Goal: Task Accomplishment & Management: Manage account settings

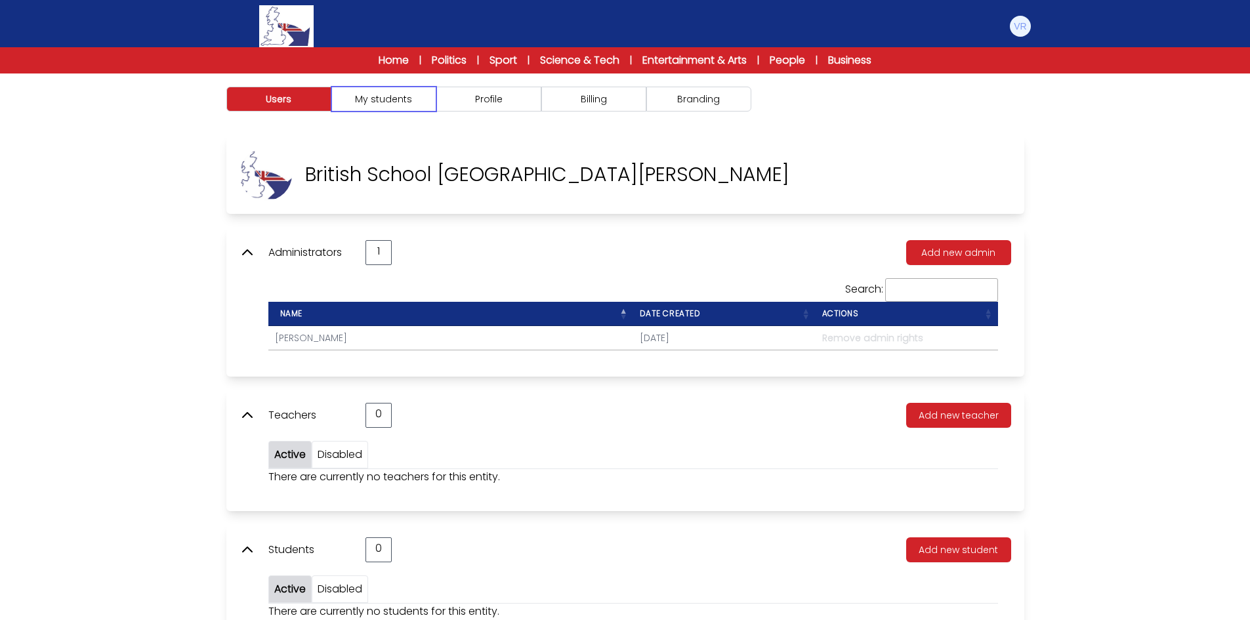
click at [430, 104] on button "My students" at bounding box center [383, 99] width 105 height 25
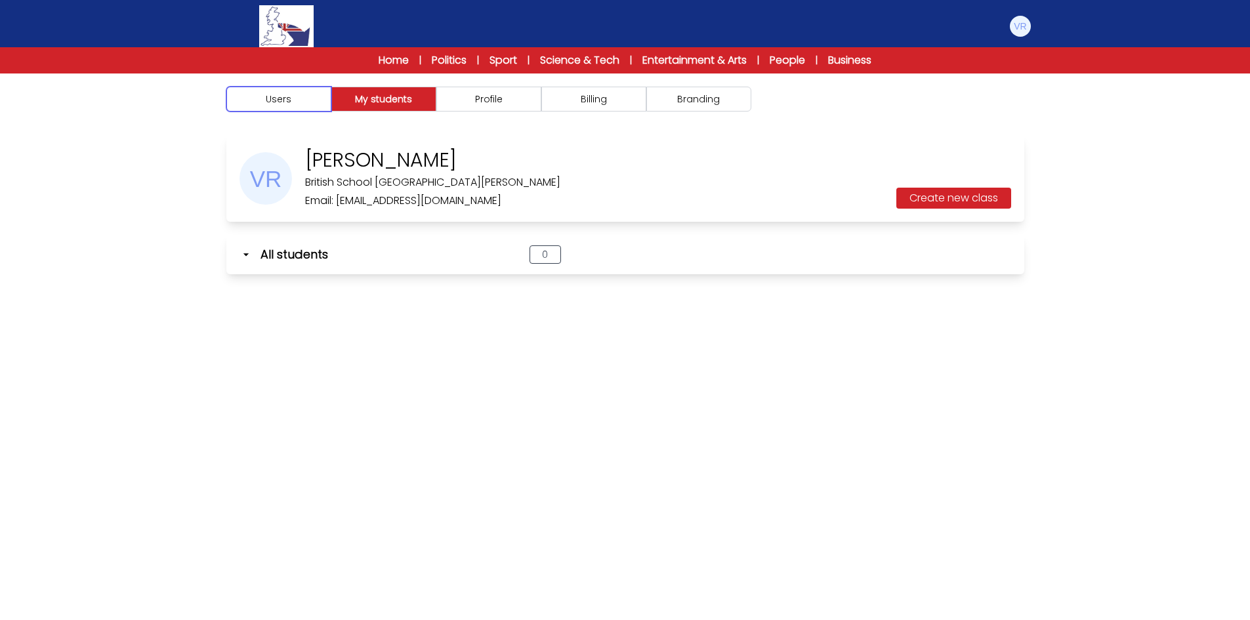
click at [264, 104] on button "Users" at bounding box center [278, 99] width 105 height 25
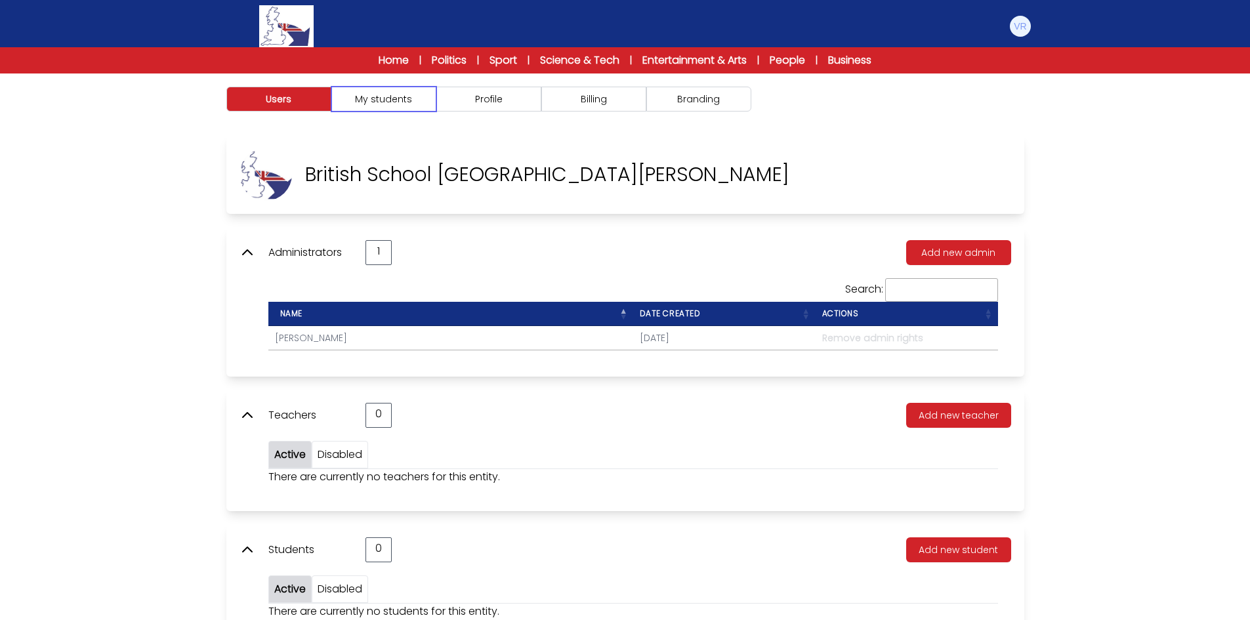
drag, startPoint x: 412, startPoint y: 99, endPoint x: 454, endPoint y: 99, distance: 41.4
click at [418, 99] on button "My students" at bounding box center [383, 99] width 105 height 25
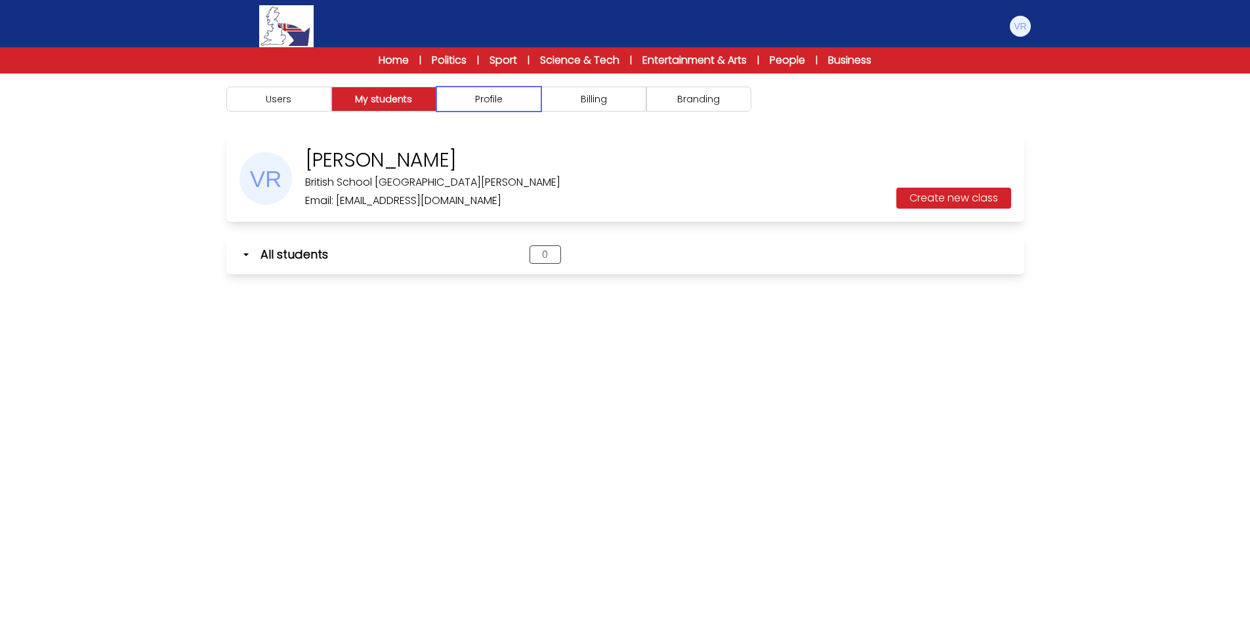
click at [507, 98] on button "Profile" at bounding box center [489, 99] width 105 height 25
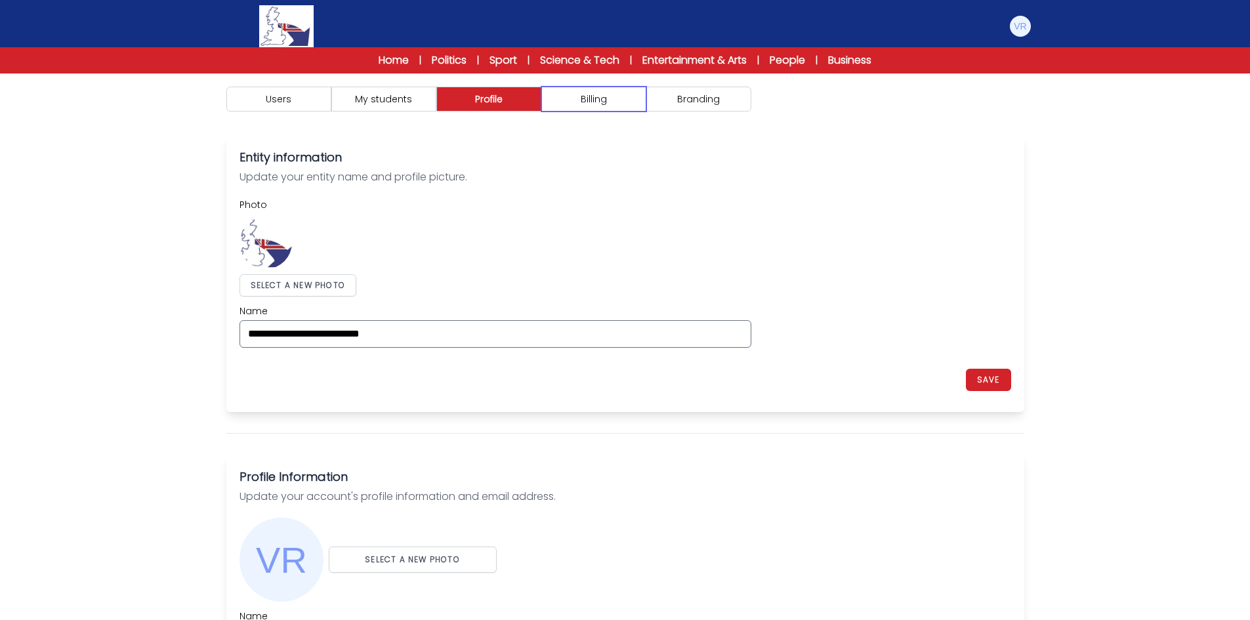
click at [602, 103] on button "Billing" at bounding box center [594, 99] width 105 height 25
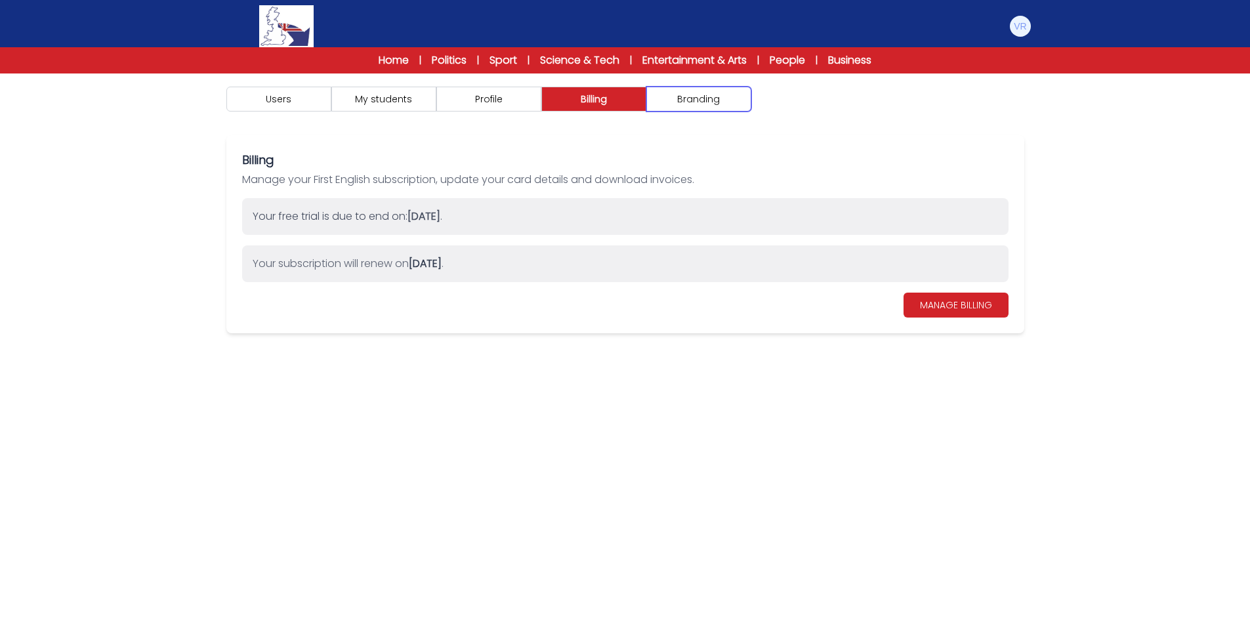
click at [698, 104] on button "Branding" at bounding box center [699, 99] width 105 height 25
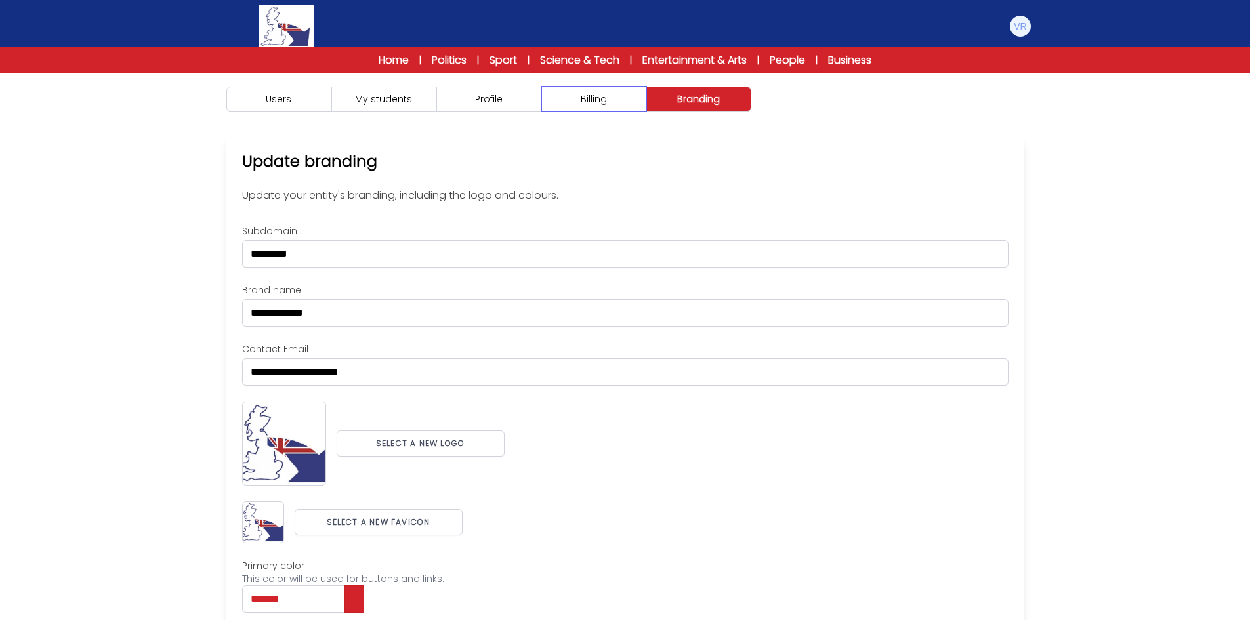
click at [601, 95] on button "Billing" at bounding box center [594, 99] width 105 height 25
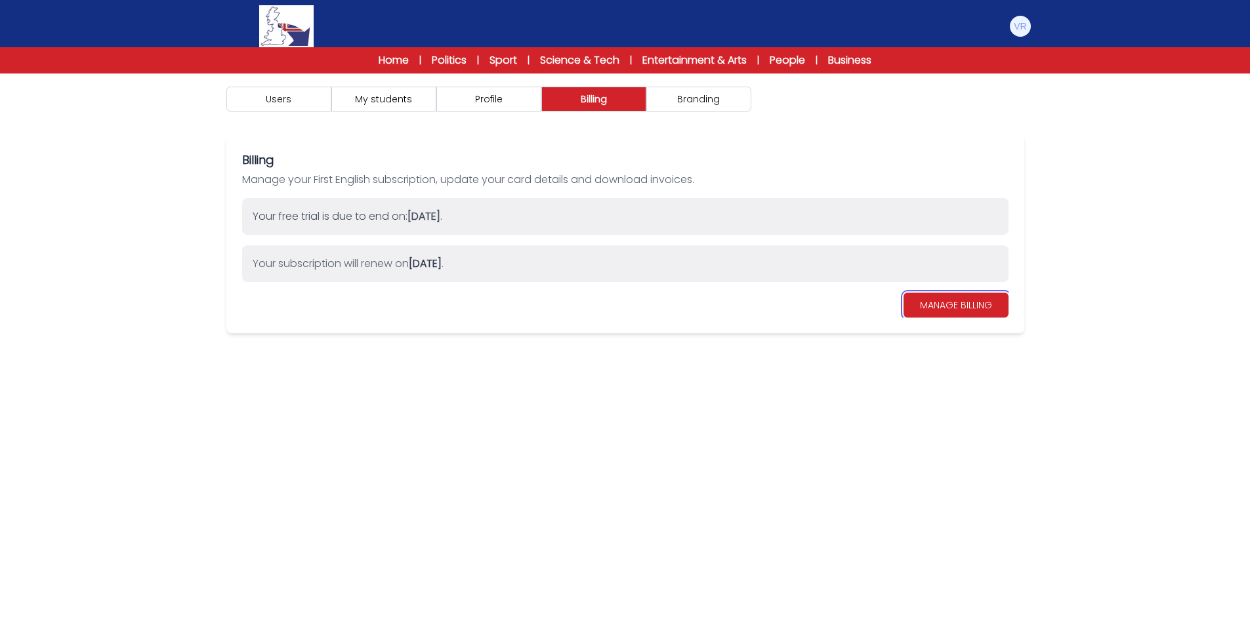
click at [979, 309] on link "MANAGE BILLING" at bounding box center [956, 305] width 105 height 25
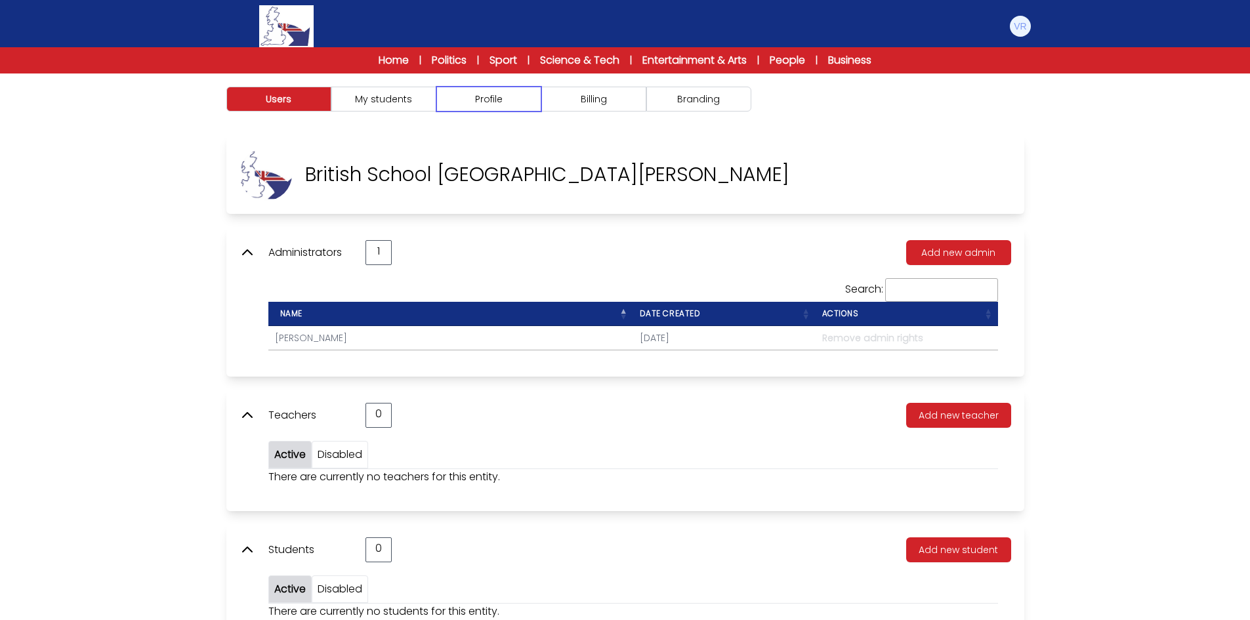
click at [516, 108] on button "Profile" at bounding box center [489, 99] width 105 height 25
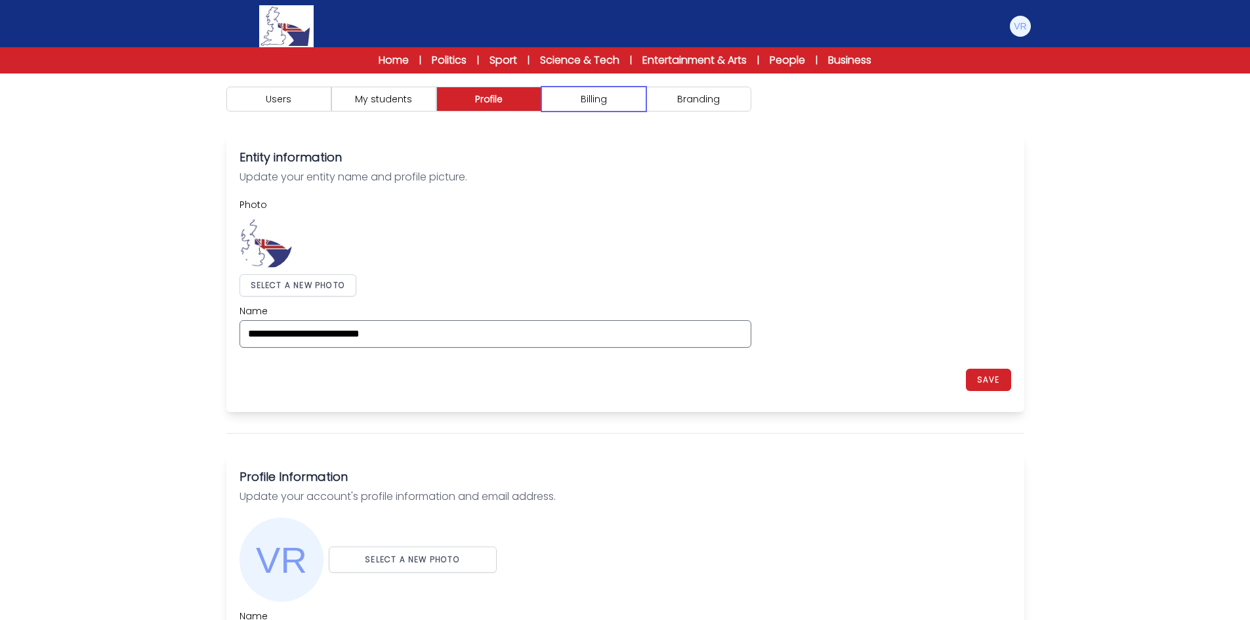
click at [620, 109] on button "Billing" at bounding box center [594, 99] width 105 height 25
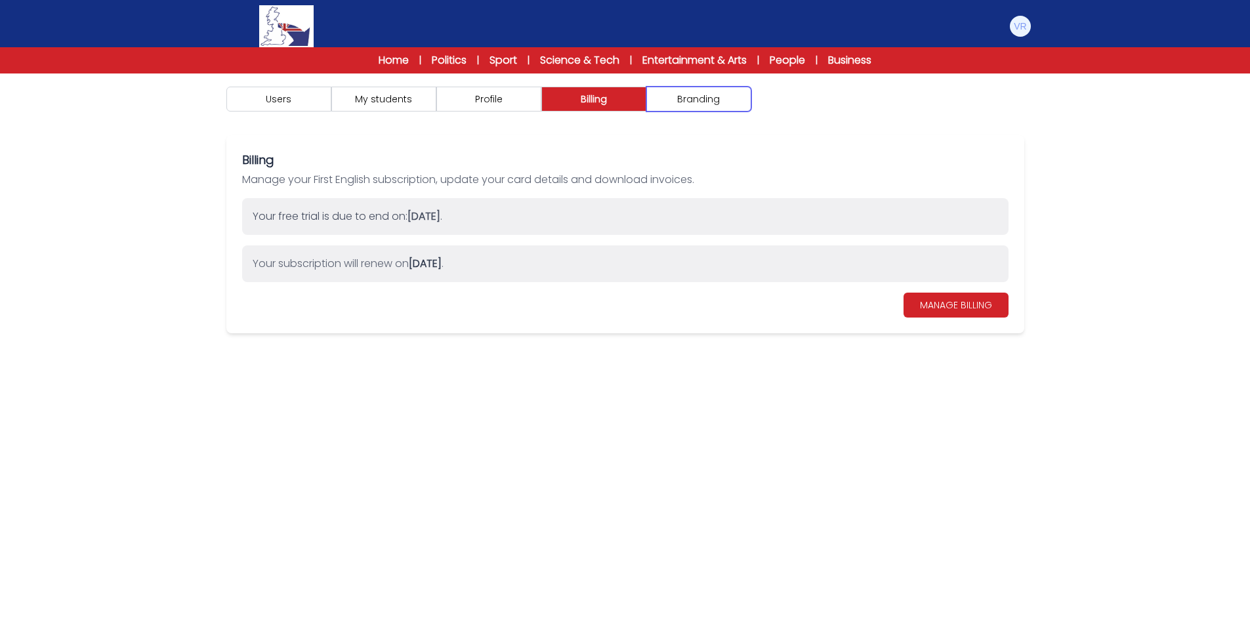
click at [709, 109] on button "Branding" at bounding box center [699, 99] width 105 height 25
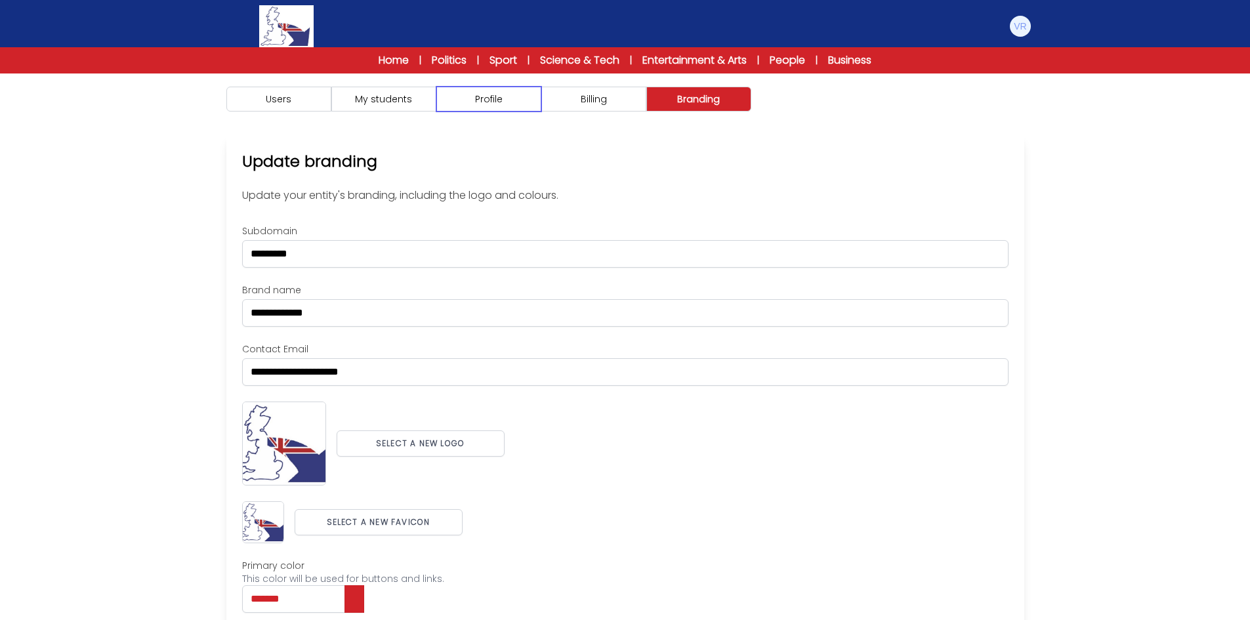
click at [480, 99] on button "Profile" at bounding box center [489, 99] width 105 height 25
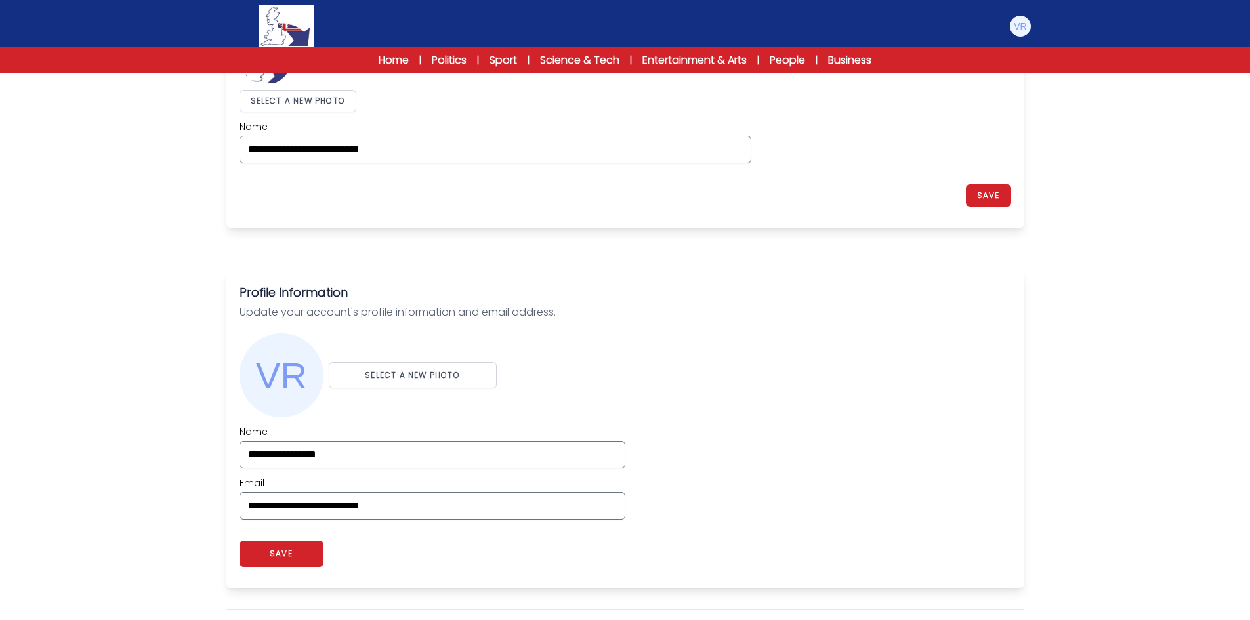
scroll to position [263, 0]
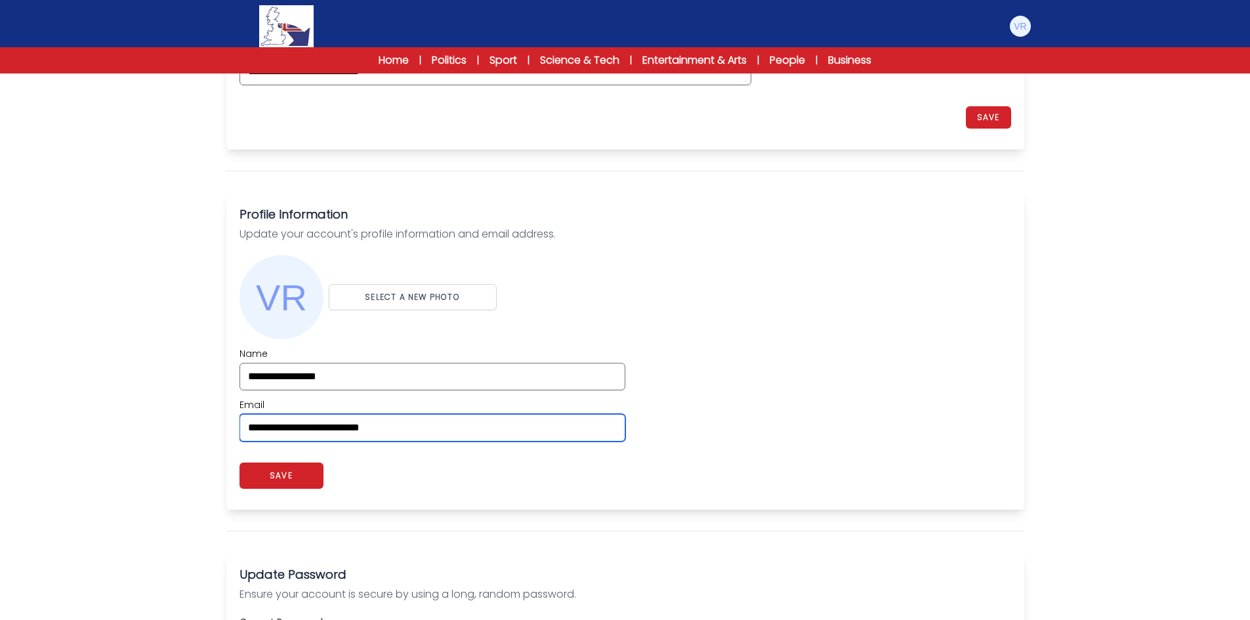
drag, startPoint x: 453, startPoint y: 428, endPoint x: 175, endPoint y: 431, distance: 278.3
click at [175, 431] on div "Users My students Profile" at bounding box center [625, 426] width 1250 height 1231
paste input "email"
type input "**********"
click at [171, 431] on div "Users My students Profile" at bounding box center [625, 426] width 1250 height 1231
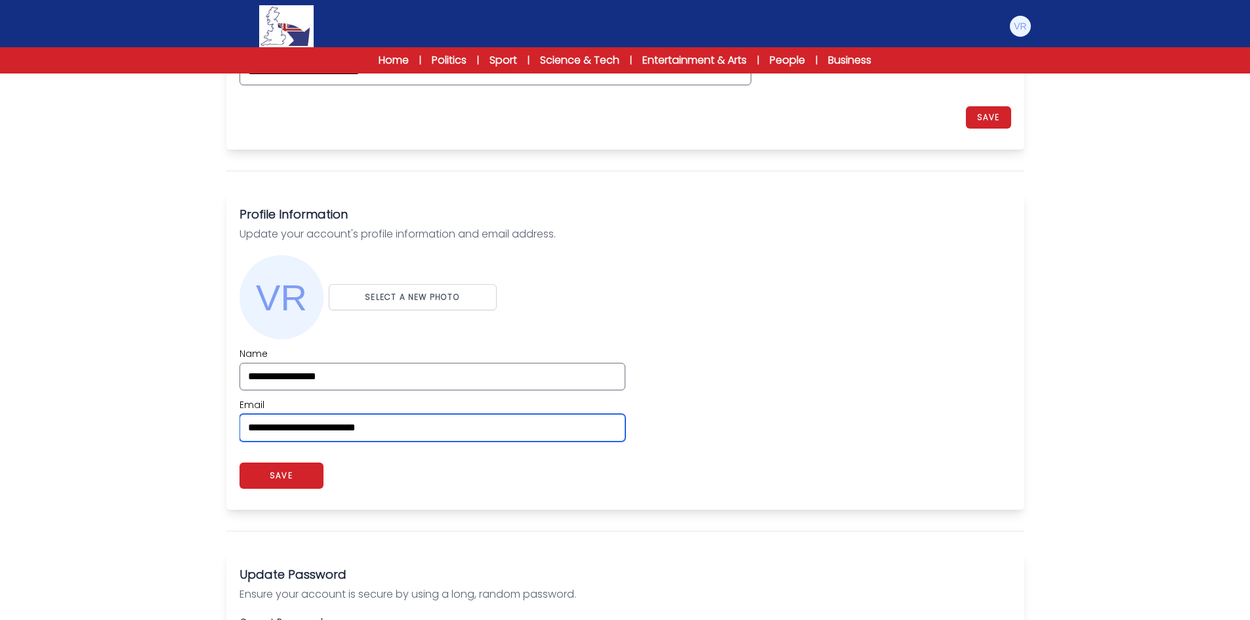
click at [416, 421] on input "**********" at bounding box center [433, 428] width 386 height 28
click at [305, 471] on button "SAVE" at bounding box center [282, 476] width 84 height 26
drag, startPoint x: 352, startPoint y: 425, endPoint x: 259, endPoint y: 425, distance: 93.2
click at [259, 425] on input "**********" at bounding box center [433, 428] width 386 height 28
click at [819, 444] on div "**********" at bounding box center [626, 348] width 772 height 213
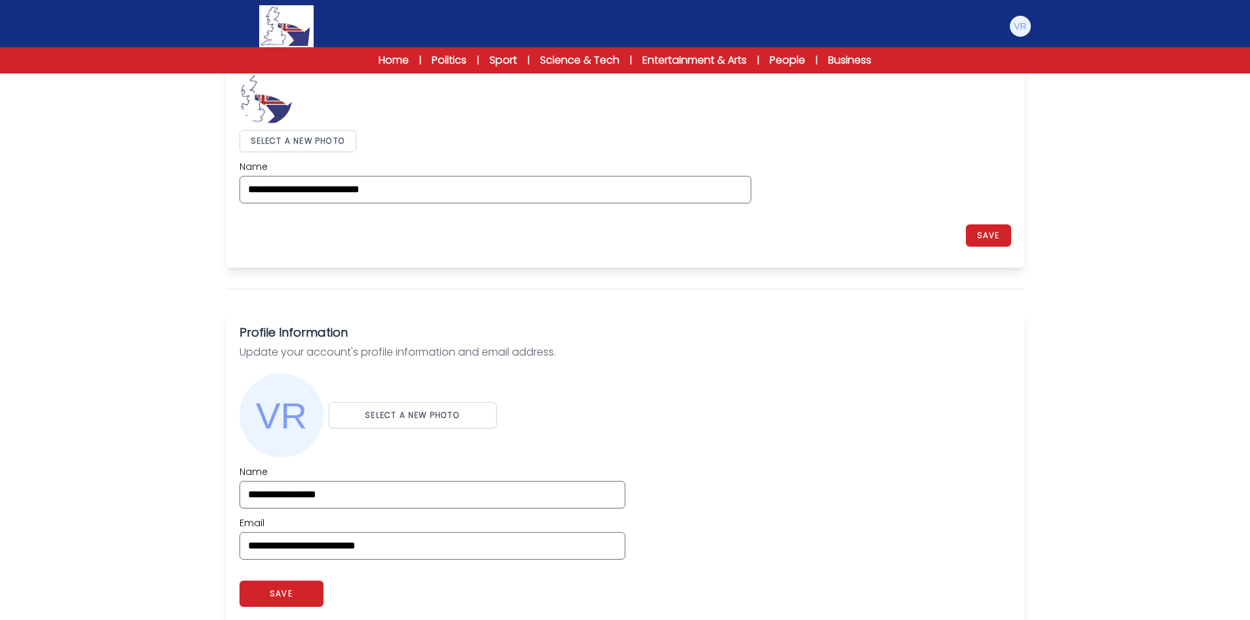
scroll to position [0, 0]
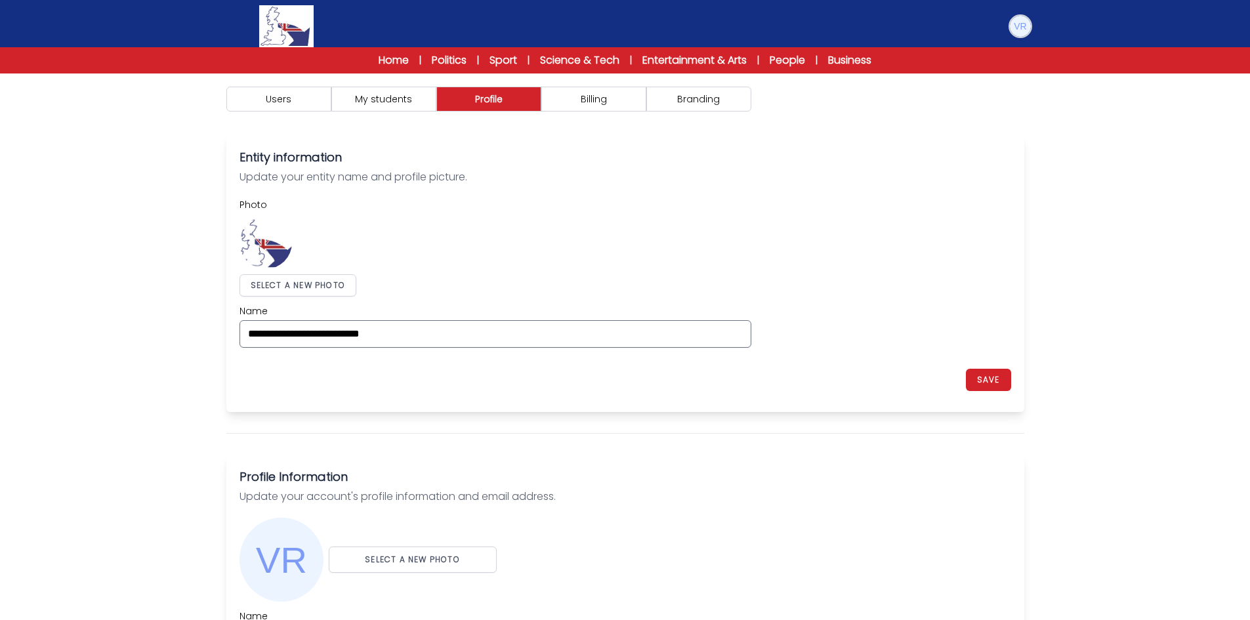
click at [1020, 27] on img at bounding box center [1020, 26] width 21 height 21
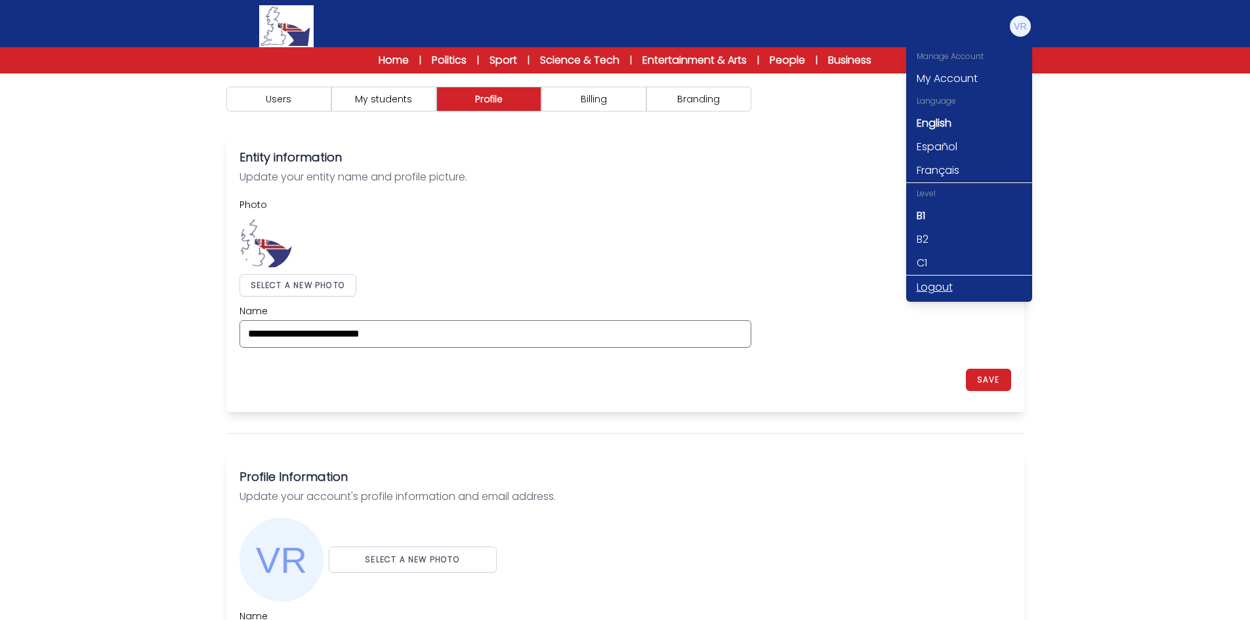
click at [920, 284] on link "Logout" at bounding box center [970, 288] width 126 height 24
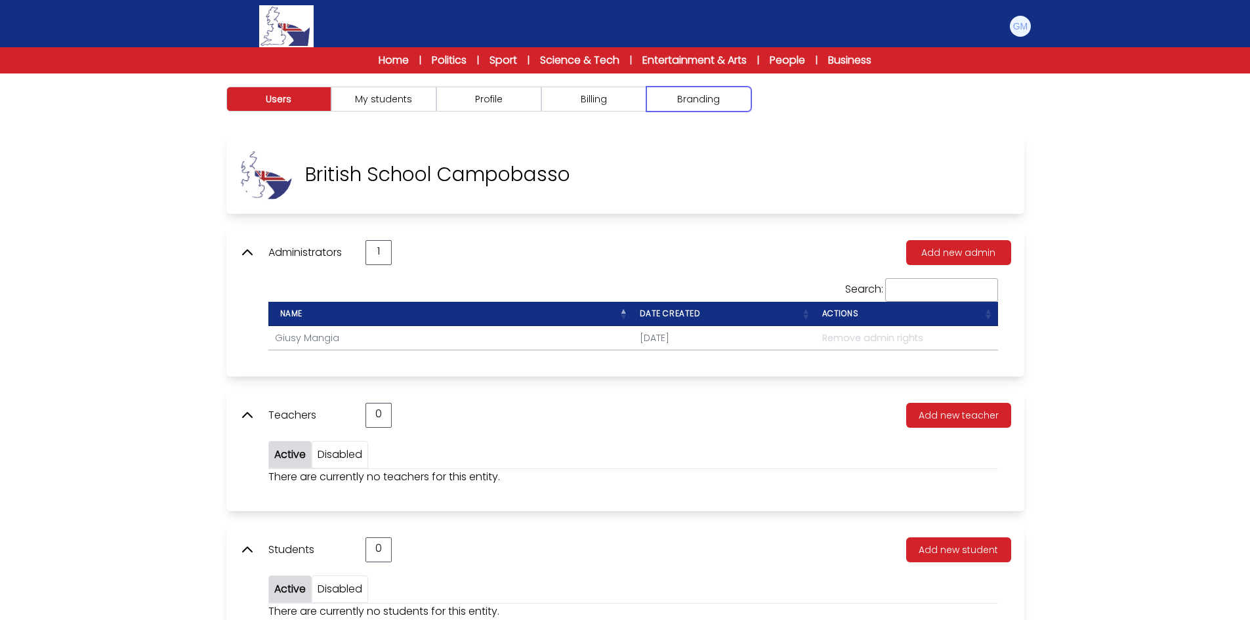
click at [694, 106] on button "Branding" at bounding box center [699, 99] width 105 height 25
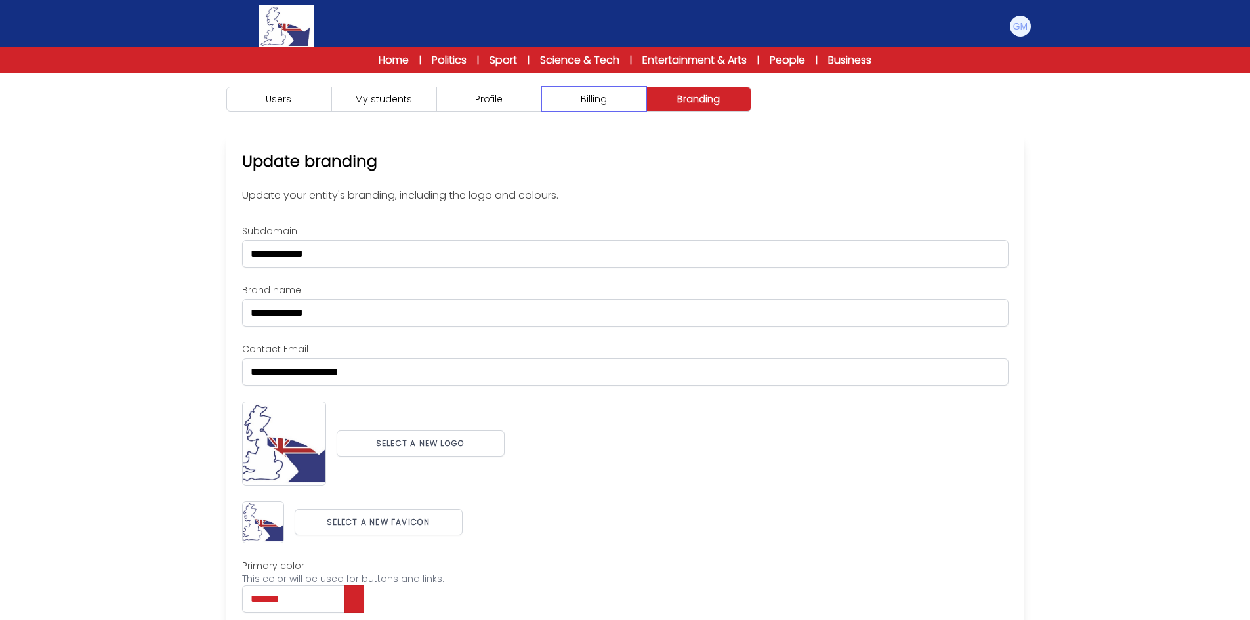
click at [616, 106] on button "Billing" at bounding box center [594, 99] width 105 height 25
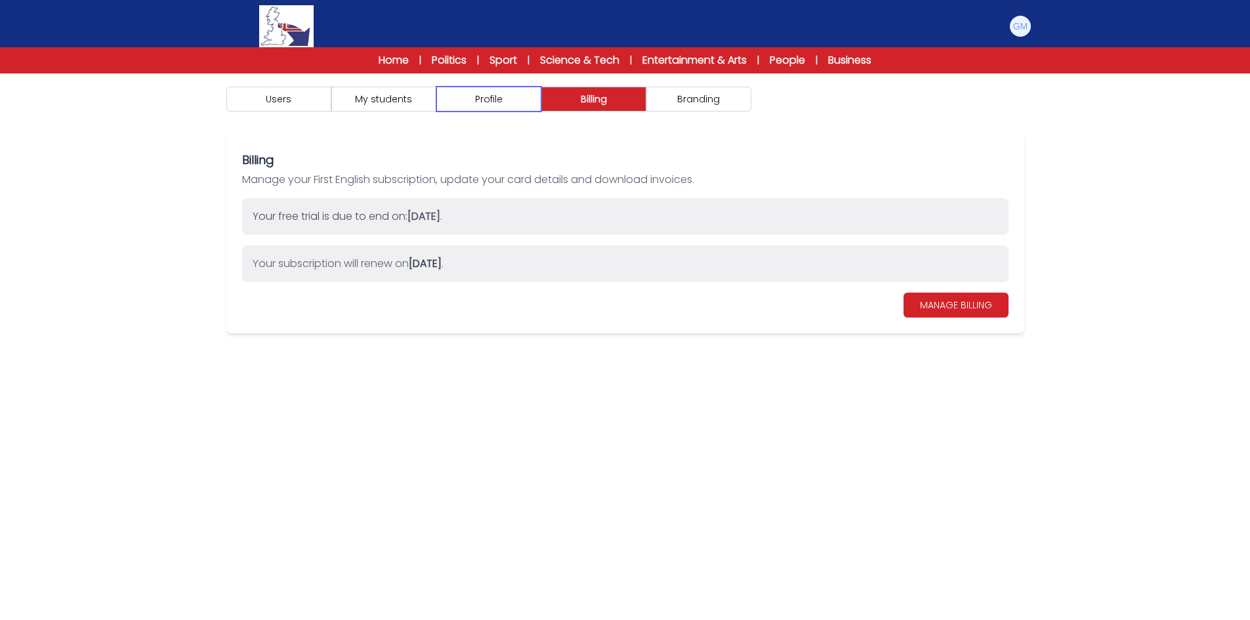
click at [516, 106] on button "Profile" at bounding box center [489, 99] width 105 height 25
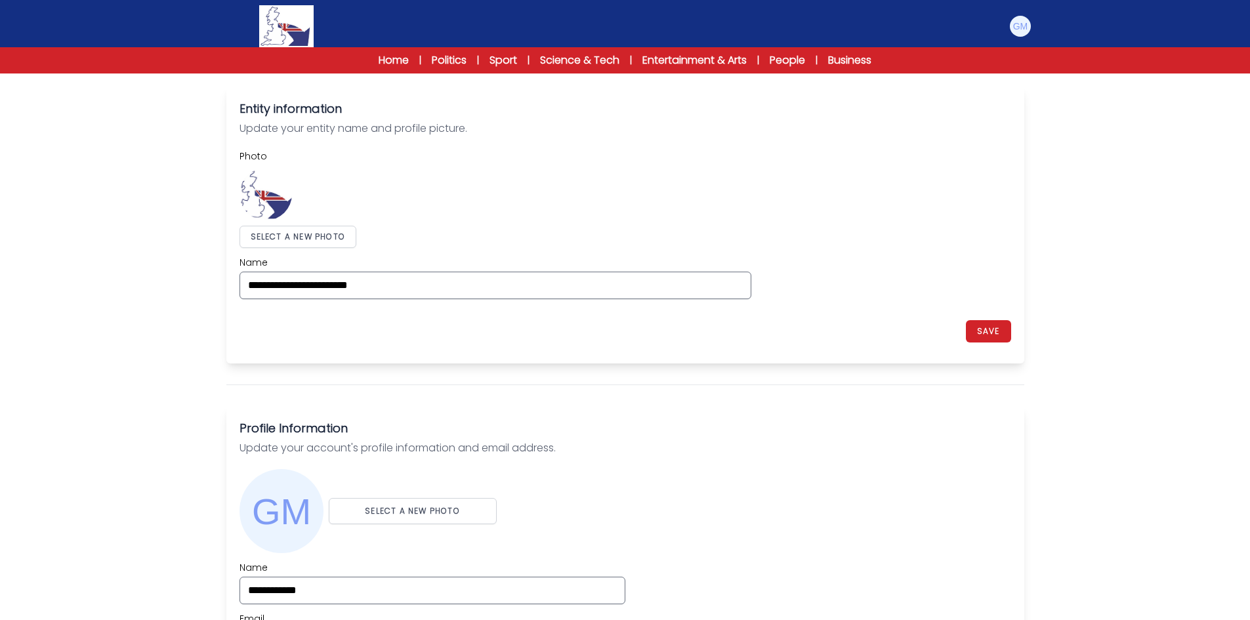
scroll to position [263, 0]
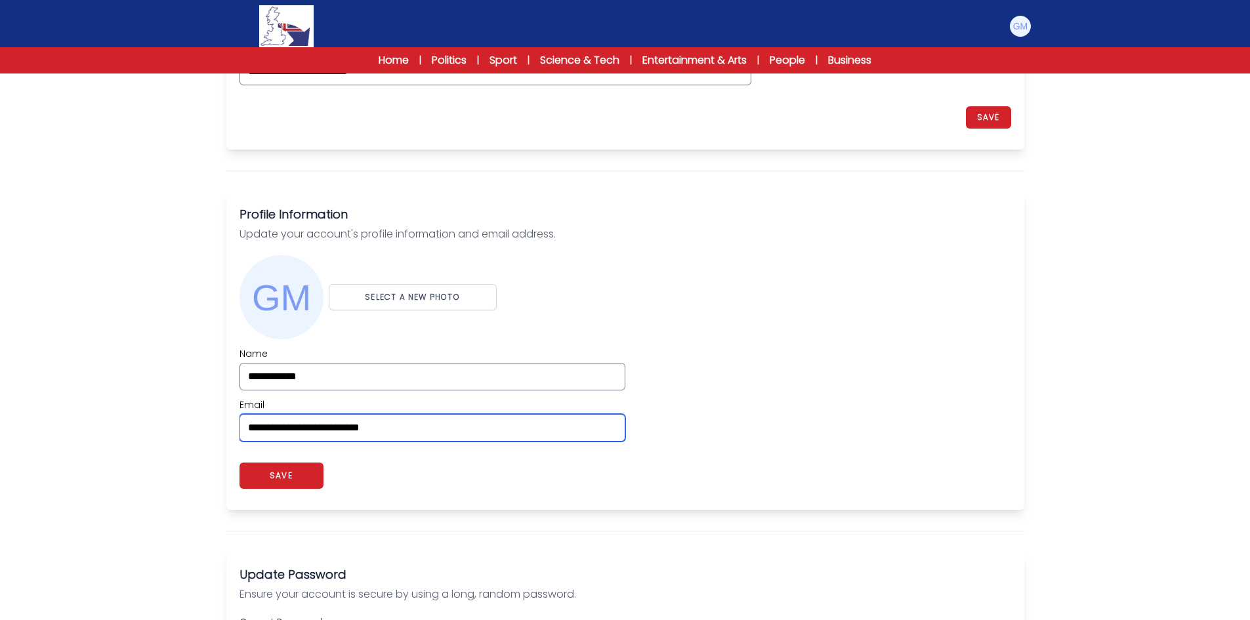
drag, startPoint x: 460, startPoint y: 425, endPoint x: 161, endPoint y: 421, distance: 298.7
click at [161, 421] on div "Users My students Profile" at bounding box center [625, 426] width 1250 height 1231
paste input "email"
type input "**********"
click at [157, 421] on div "Users My students Profile" at bounding box center [625, 426] width 1250 height 1231
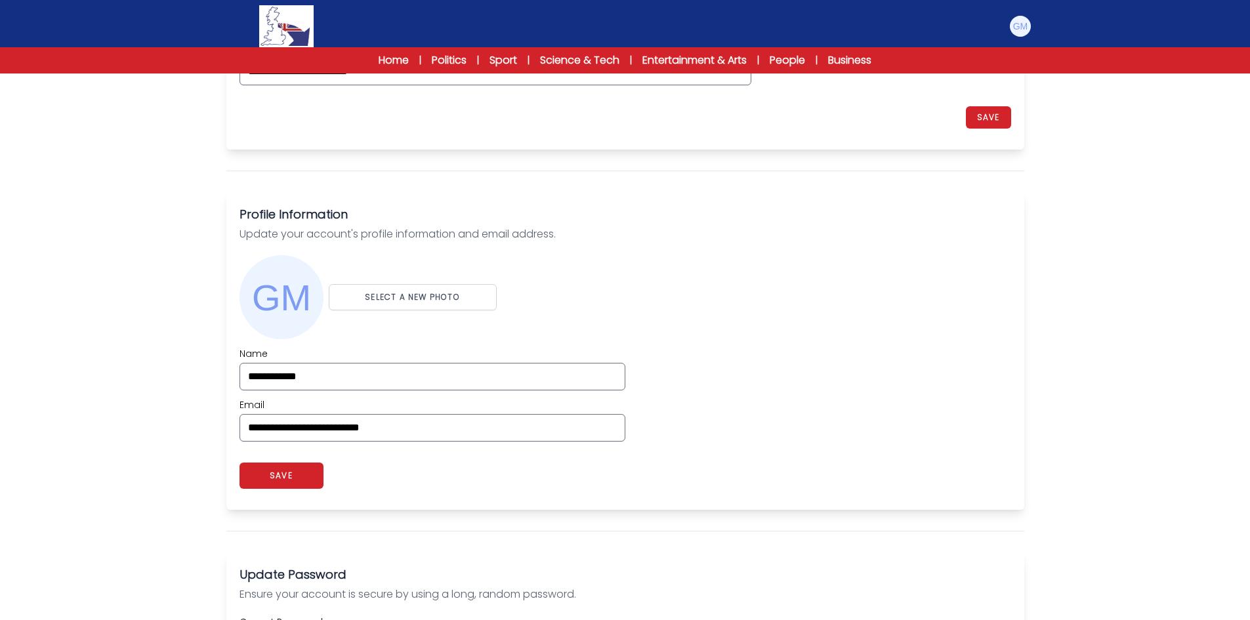
click at [522, 475] on div "app.myaccount_profile_password_saved. SAVE" at bounding box center [626, 476] width 772 height 42
click at [305, 482] on button "SAVE" at bounding box center [282, 476] width 84 height 26
click at [1026, 32] on img at bounding box center [1020, 26] width 21 height 21
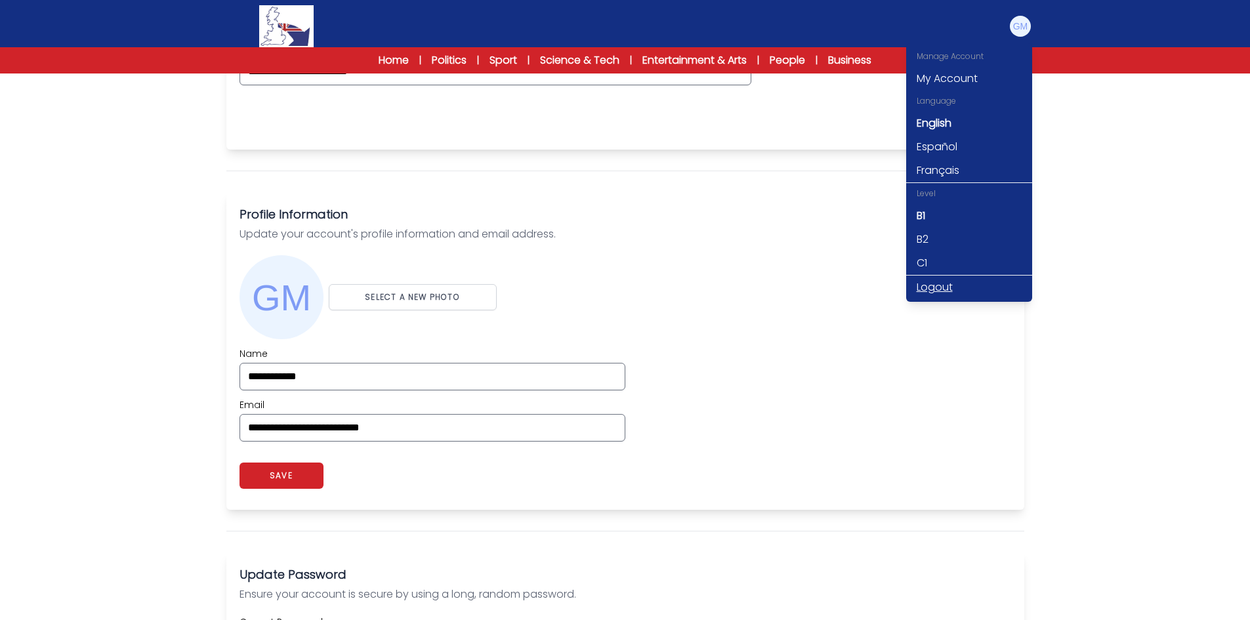
click at [939, 282] on link "Logout" at bounding box center [970, 288] width 126 height 24
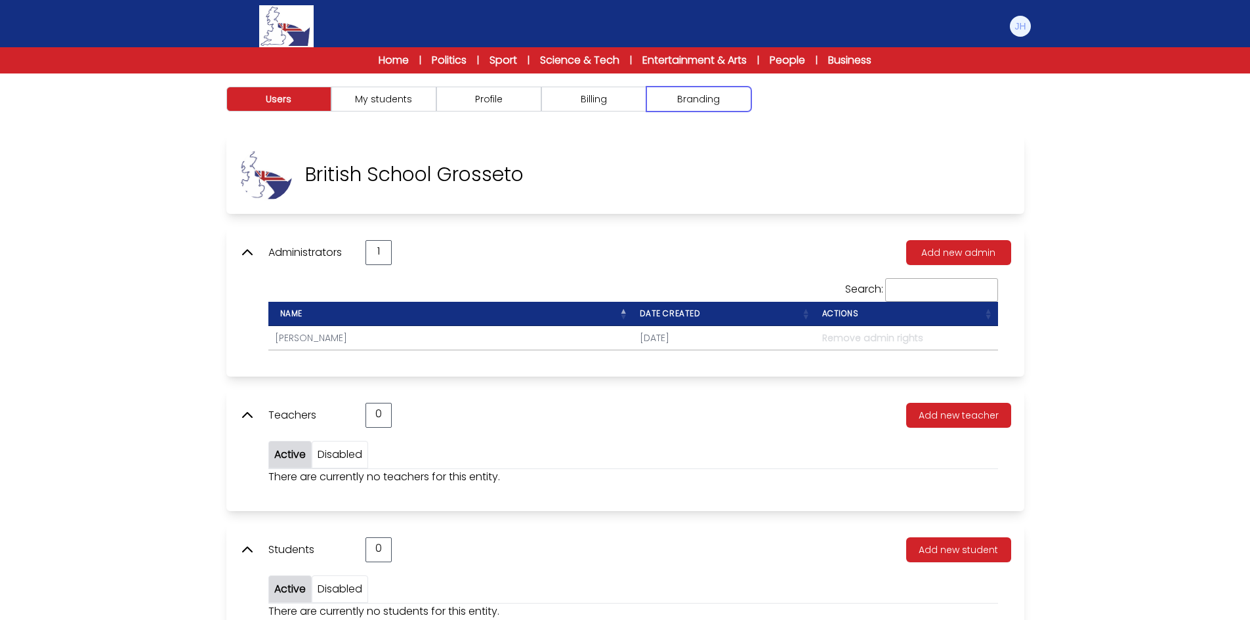
drag, startPoint x: 696, startPoint y: 105, endPoint x: 617, endPoint y: 112, distance: 79.0
click at [696, 105] on button "Branding" at bounding box center [699, 99] width 105 height 25
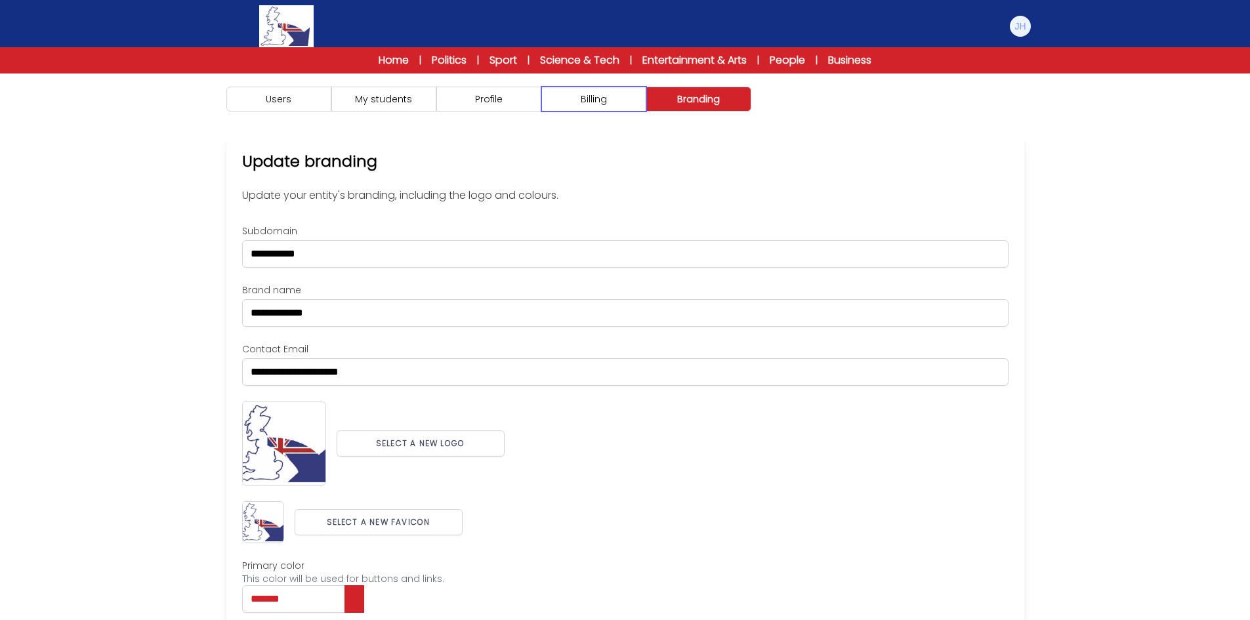
click at [612, 108] on button "Billing" at bounding box center [594, 99] width 105 height 25
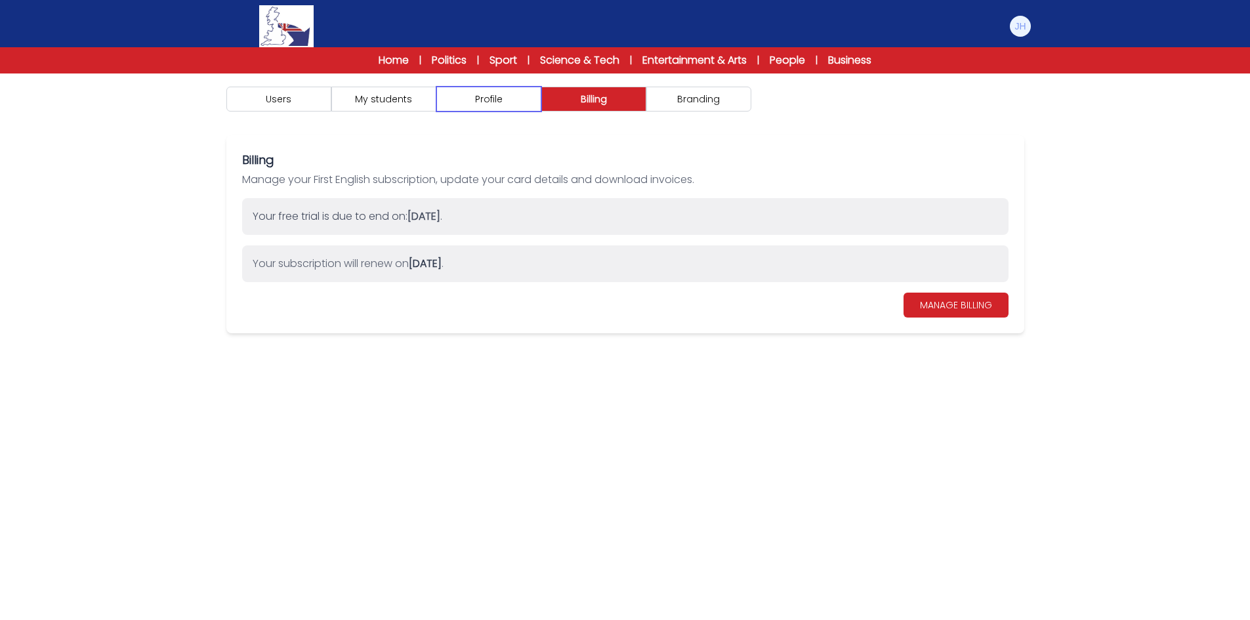
click at [529, 107] on button "Profile" at bounding box center [489, 99] width 105 height 25
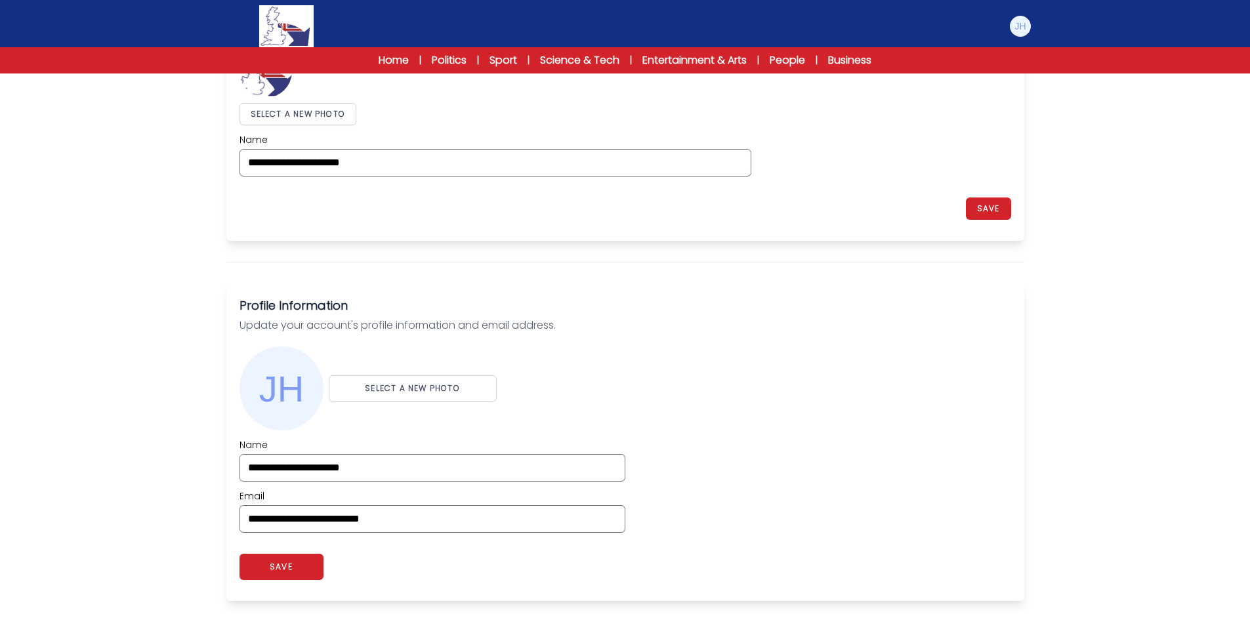
scroll to position [263, 0]
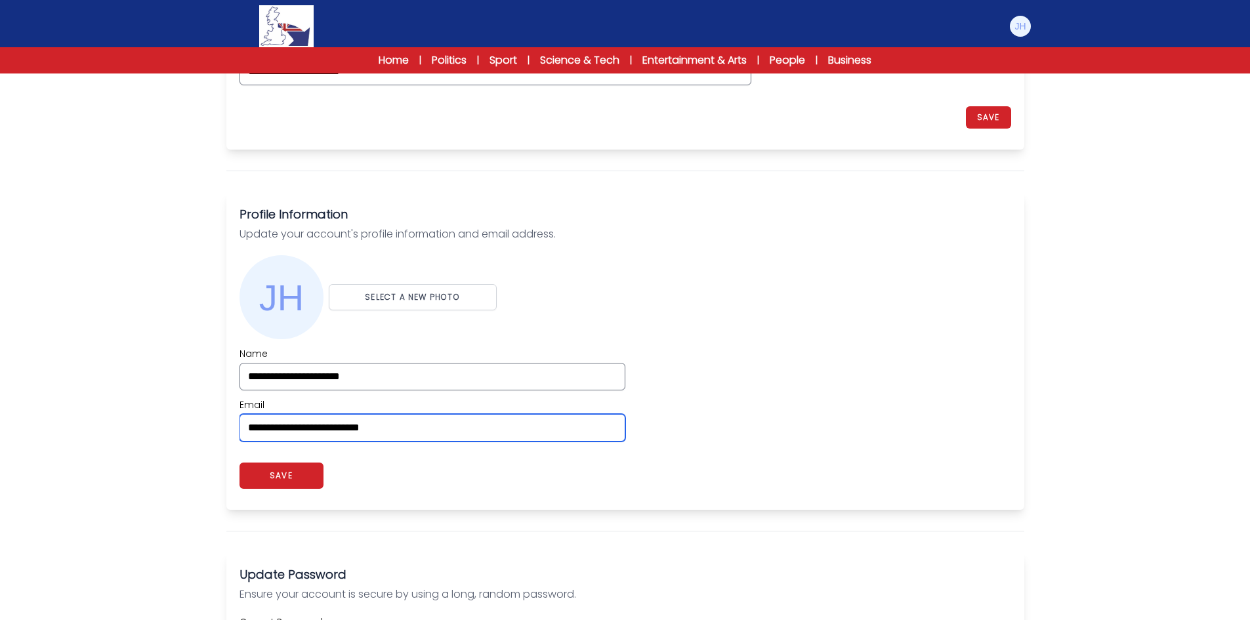
drag, startPoint x: 439, startPoint y: 433, endPoint x: 185, endPoint y: 435, distance: 254.0
click at [185, 435] on div "Users My students Profile" at bounding box center [625, 426] width 1250 height 1231
paste input "email"
type input "**********"
click at [289, 482] on button "SAVE" at bounding box center [282, 476] width 84 height 26
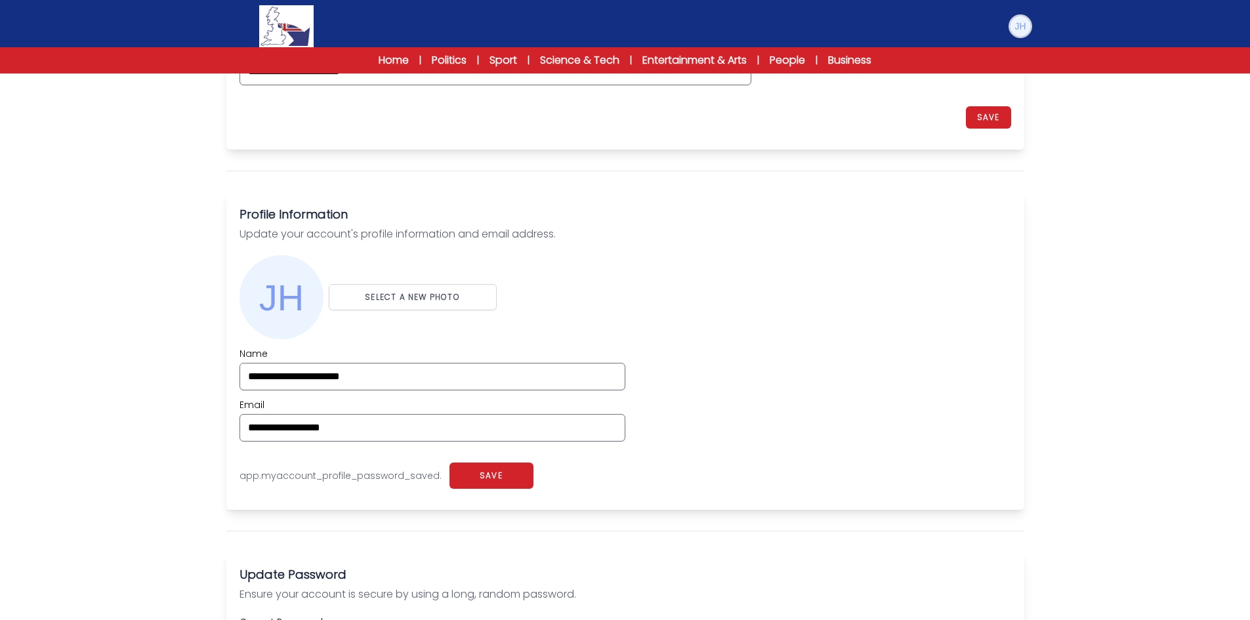
click at [1022, 27] on img at bounding box center [1020, 26] width 21 height 21
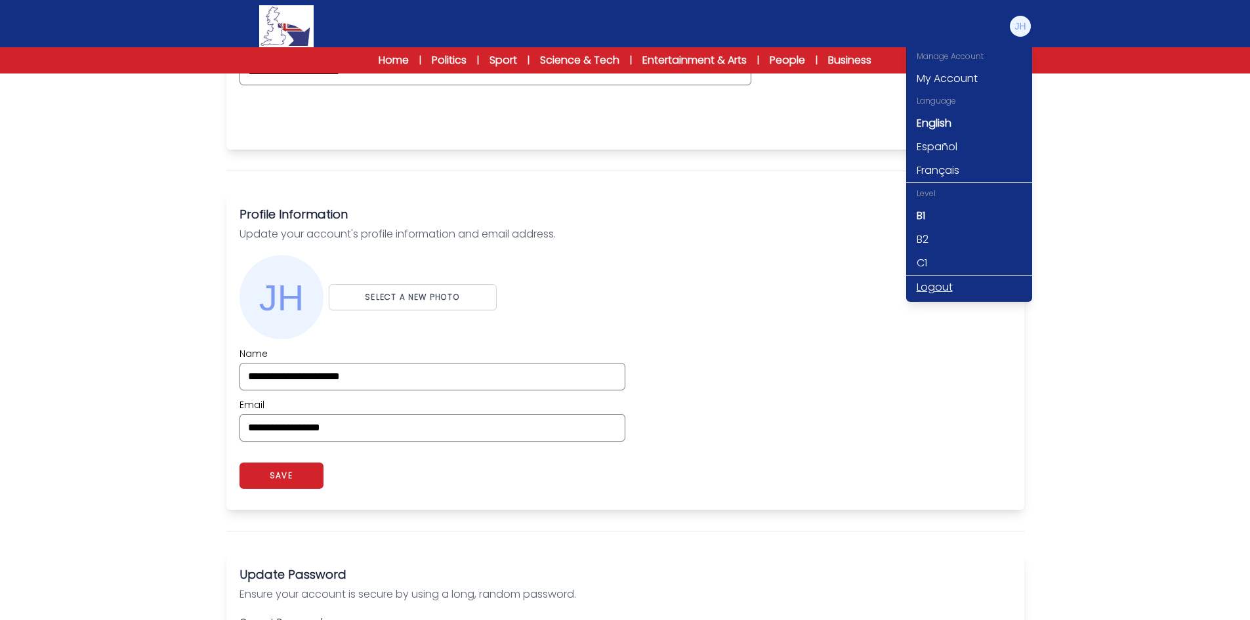
click at [943, 286] on link "Logout" at bounding box center [970, 288] width 126 height 24
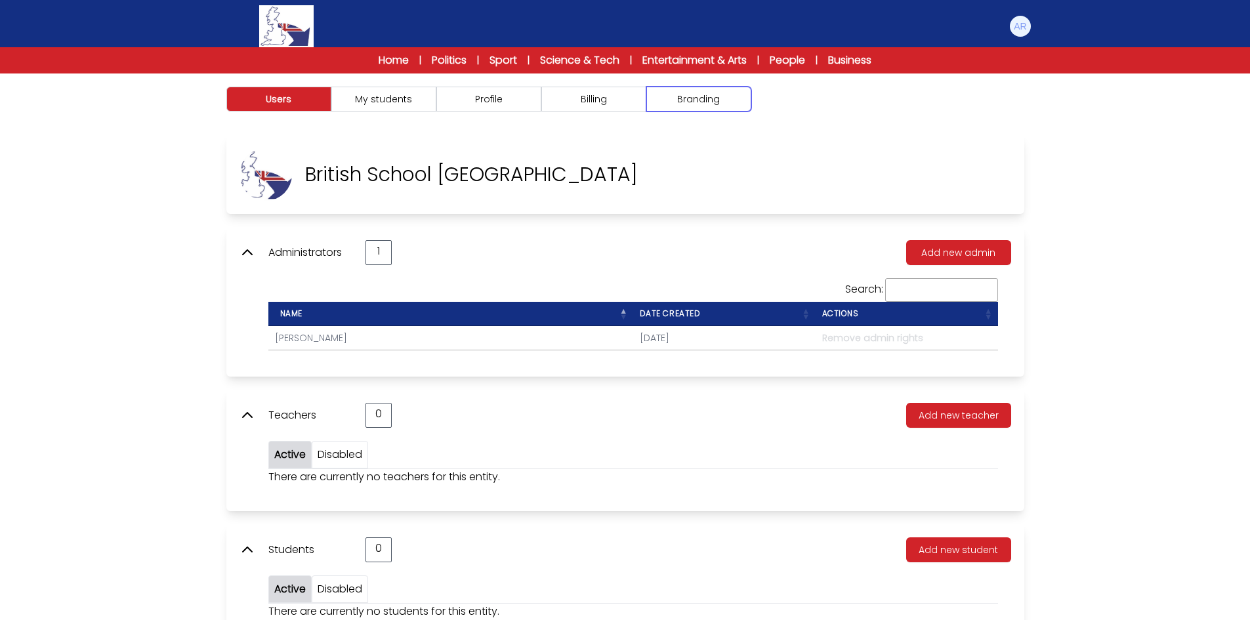
drag, startPoint x: 689, startPoint y: 100, endPoint x: 662, endPoint y: 100, distance: 27.6
click at [689, 100] on button "Branding" at bounding box center [699, 99] width 105 height 25
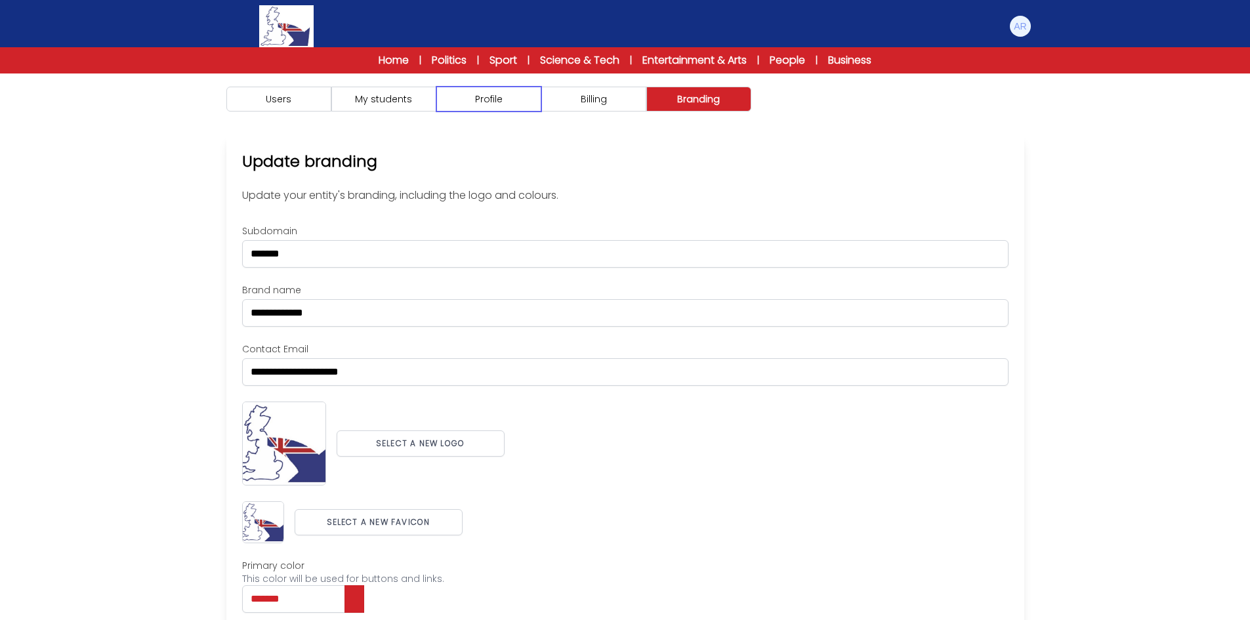
click at [510, 96] on button "Profile" at bounding box center [489, 99] width 105 height 25
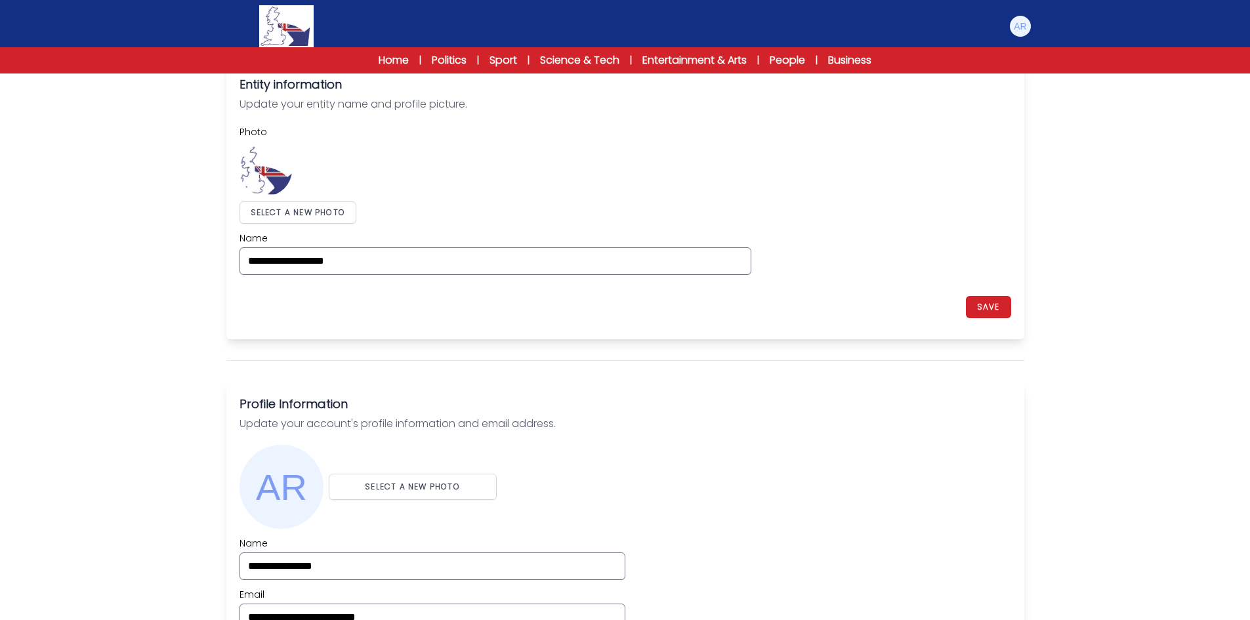
scroll to position [263, 0]
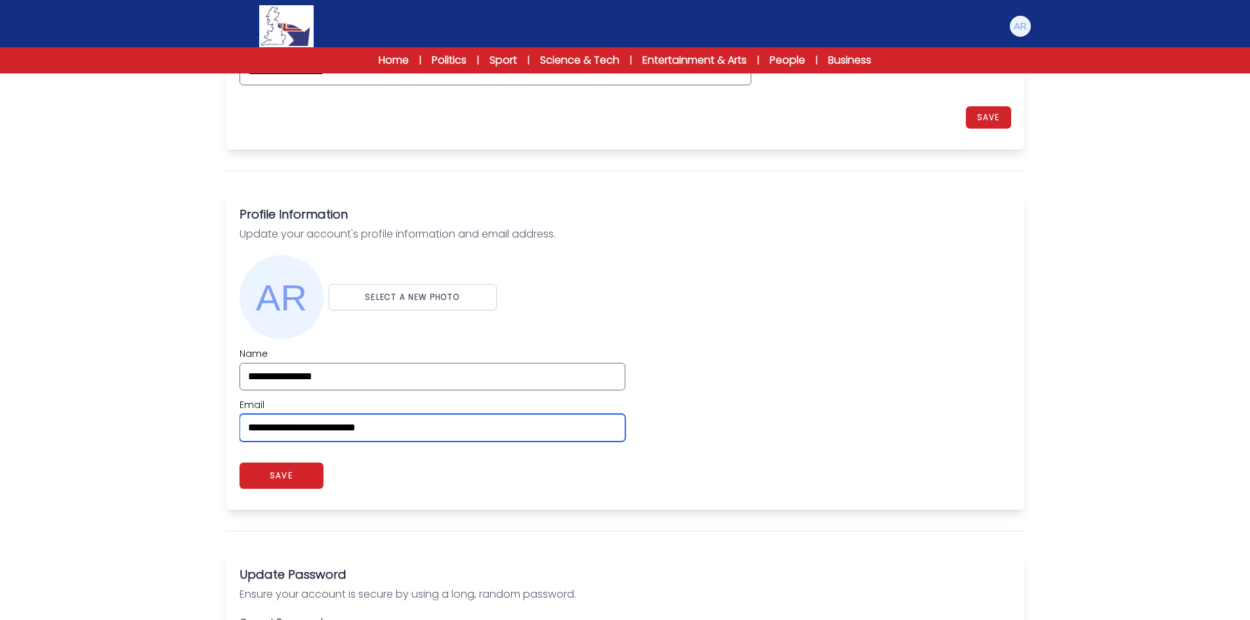
drag, startPoint x: 231, startPoint y: 431, endPoint x: 102, endPoint y: 425, distance: 128.8
click at [120, 425] on div "Users My students Profile" at bounding box center [625, 426] width 1250 height 1231
paste input "email"
type input "**********"
click at [100, 425] on div "Users My students Profile" at bounding box center [625, 426] width 1250 height 1231
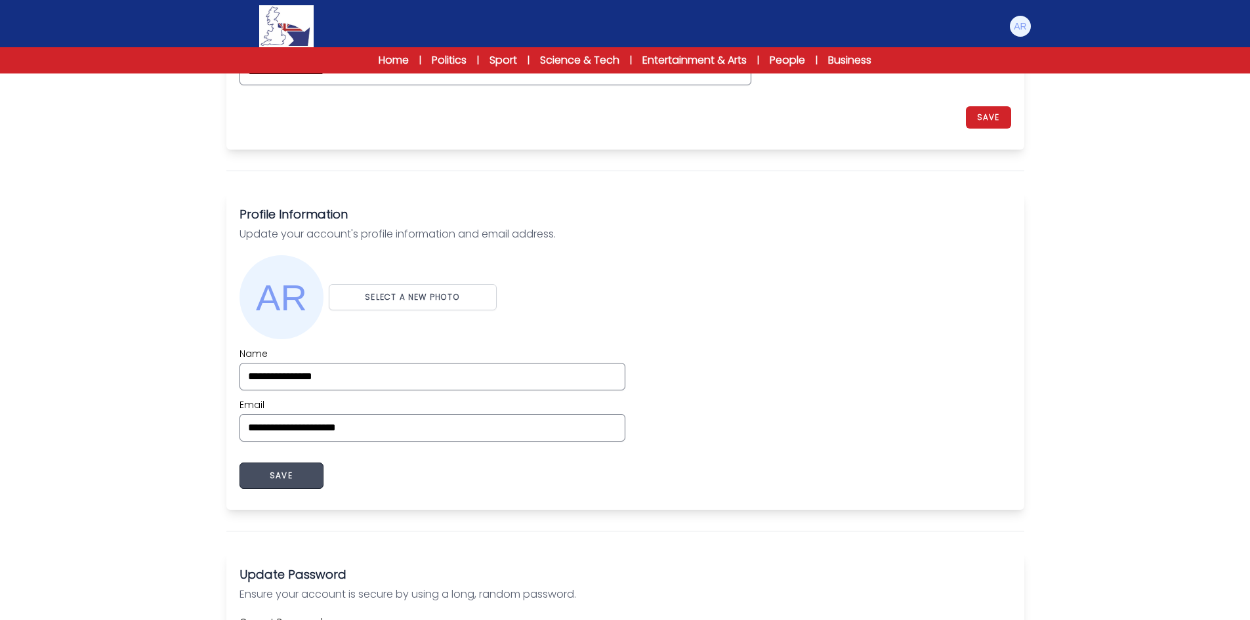
click at [316, 481] on button "SAVE" at bounding box center [282, 476] width 84 height 26
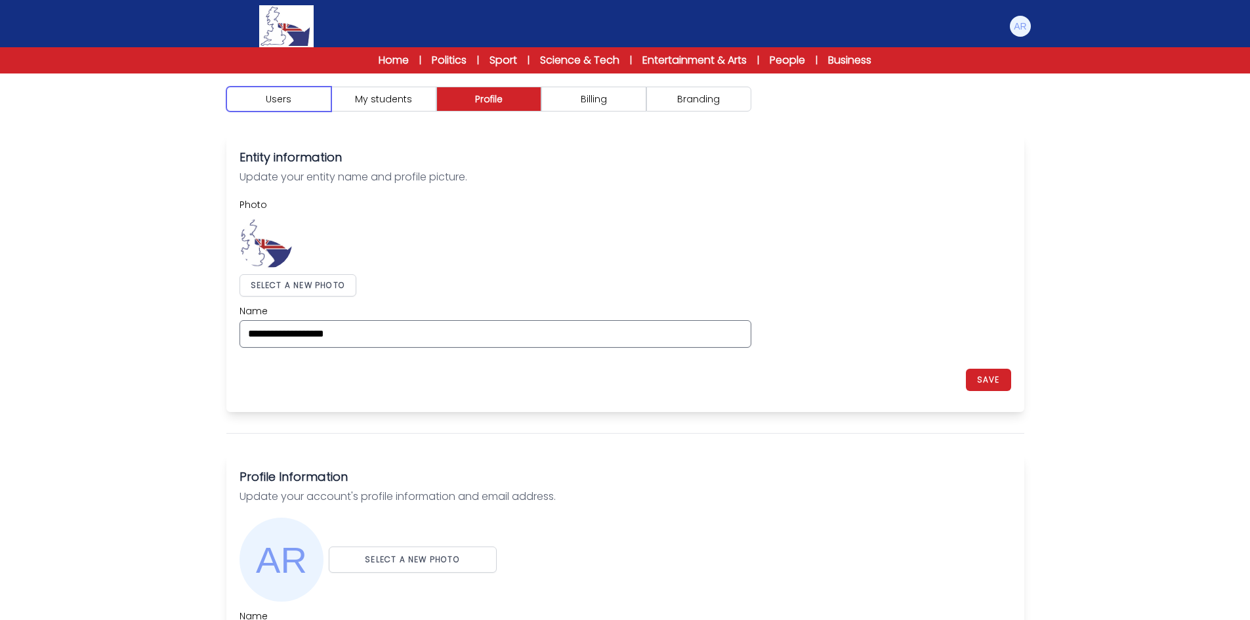
click at [303, 102] on button "Users" at bounding box center [278, 99] width 105 height 25
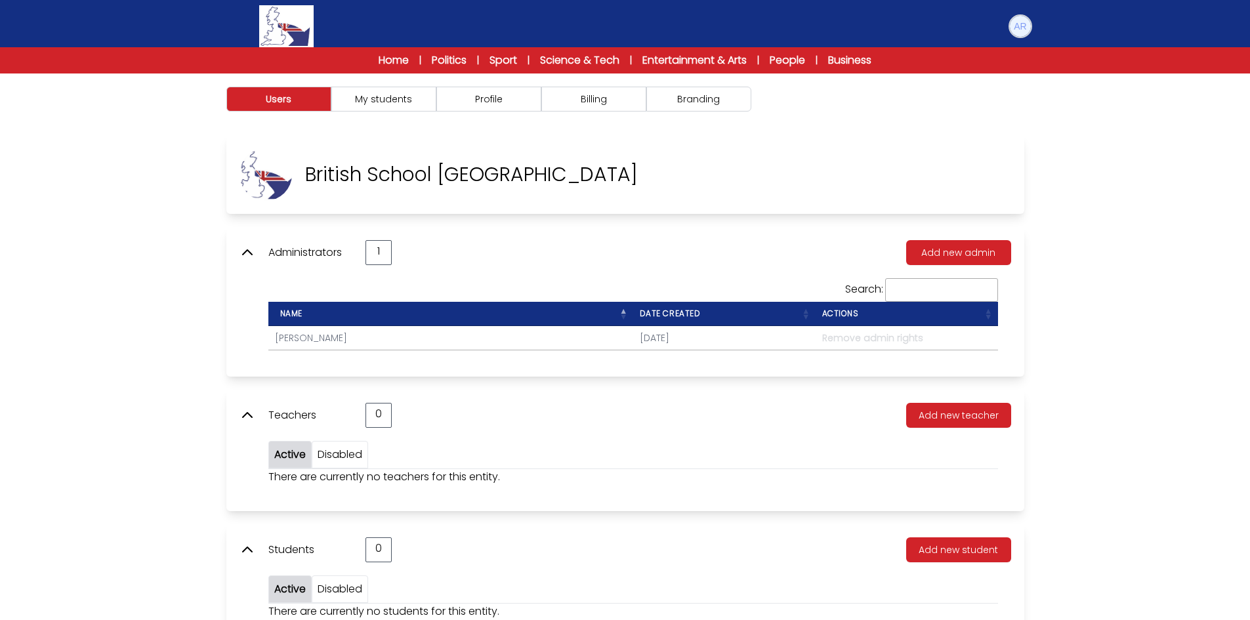
click at [1019, 23] on img at bounding box center [1020, 26] width 21 height 21
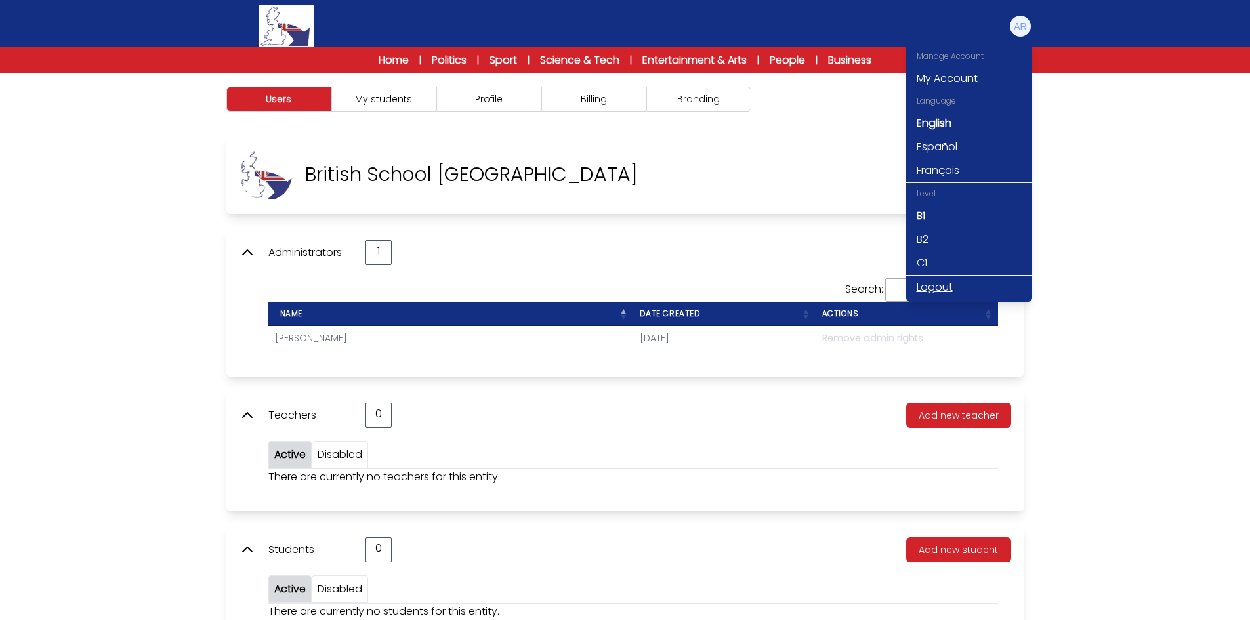
click at [941, 287] on link "Logout" at bounding box center [970, 288] width 126 height 24
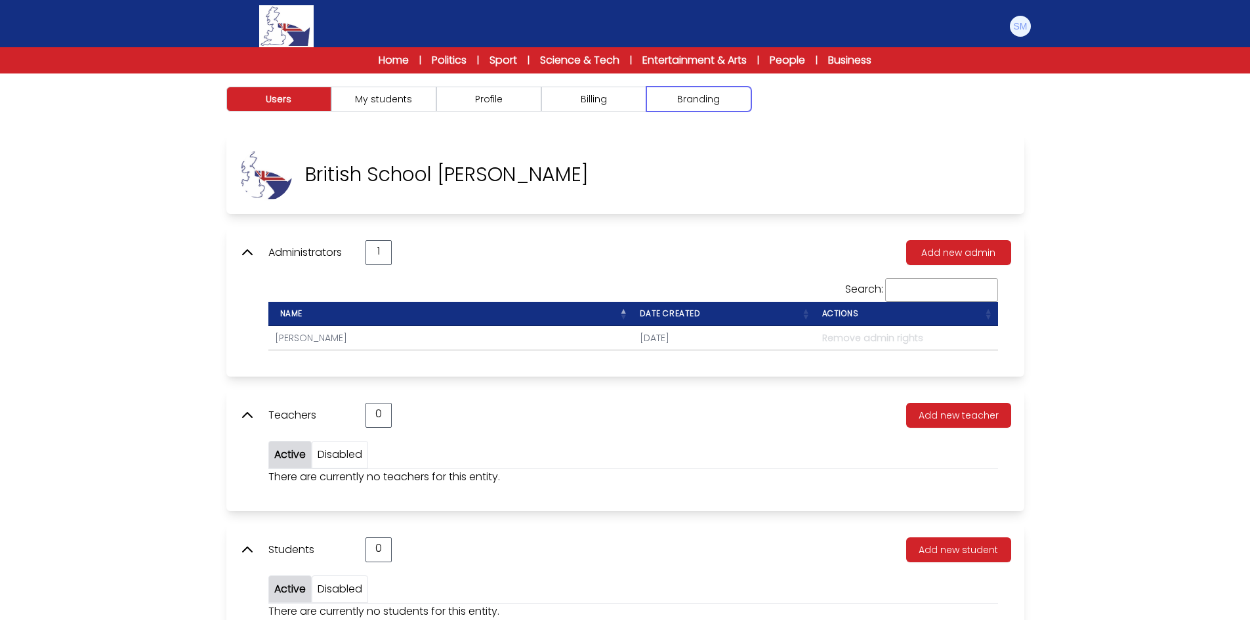
drag, startPoint x: 704, startPoint y: 92, endPoint x: 646, endPoint y: 97, distance: 58.7
click at [703, 92] on button "Branding" at bounding box center [699, 99] width 105 height 25
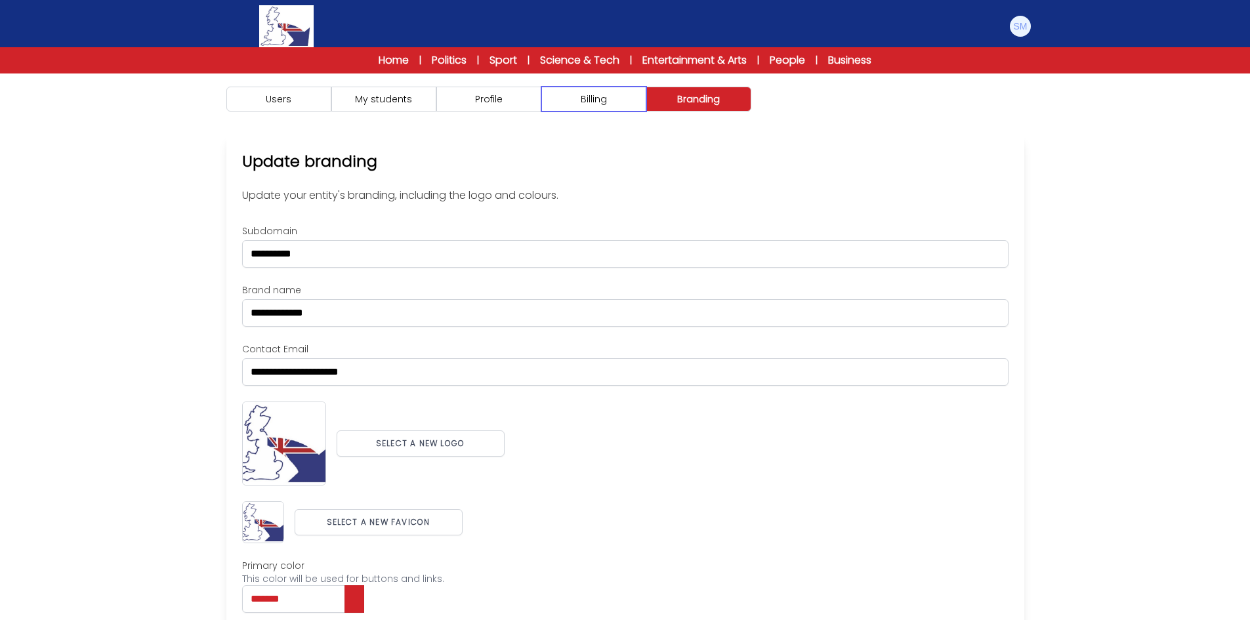
click at [628, 98] on button "Billing" at bounding box center [594, 99] width 105 height 25
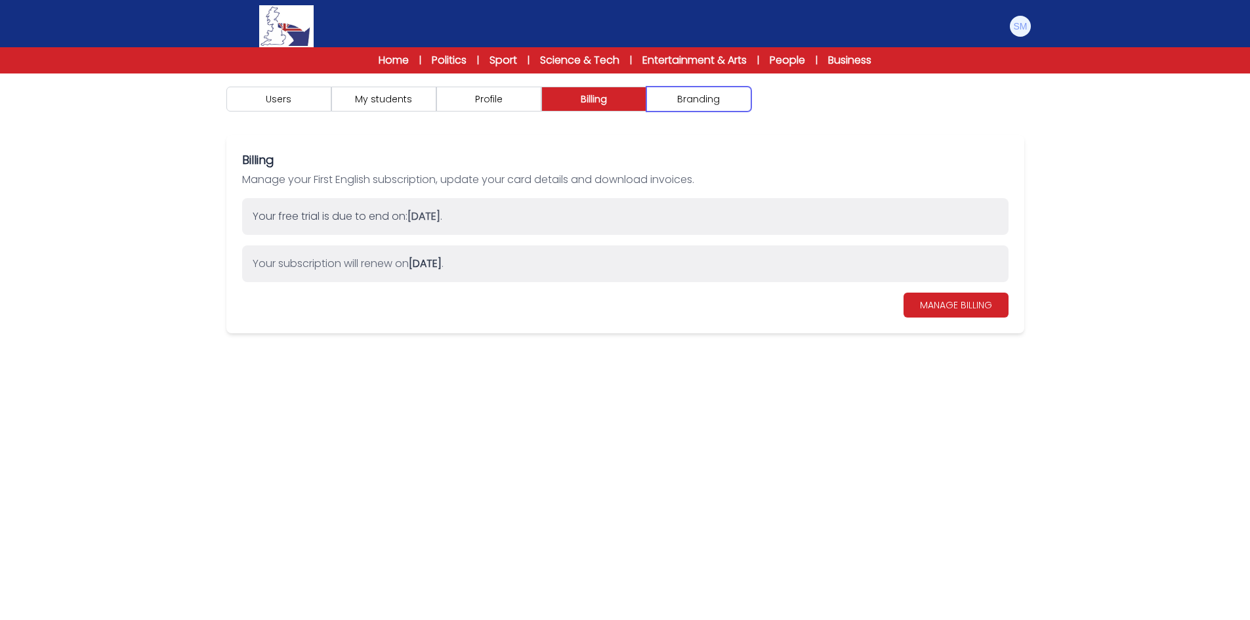
click at [672, 104] on button "Branding" at bounding box center [699, 99] width 105 height 25
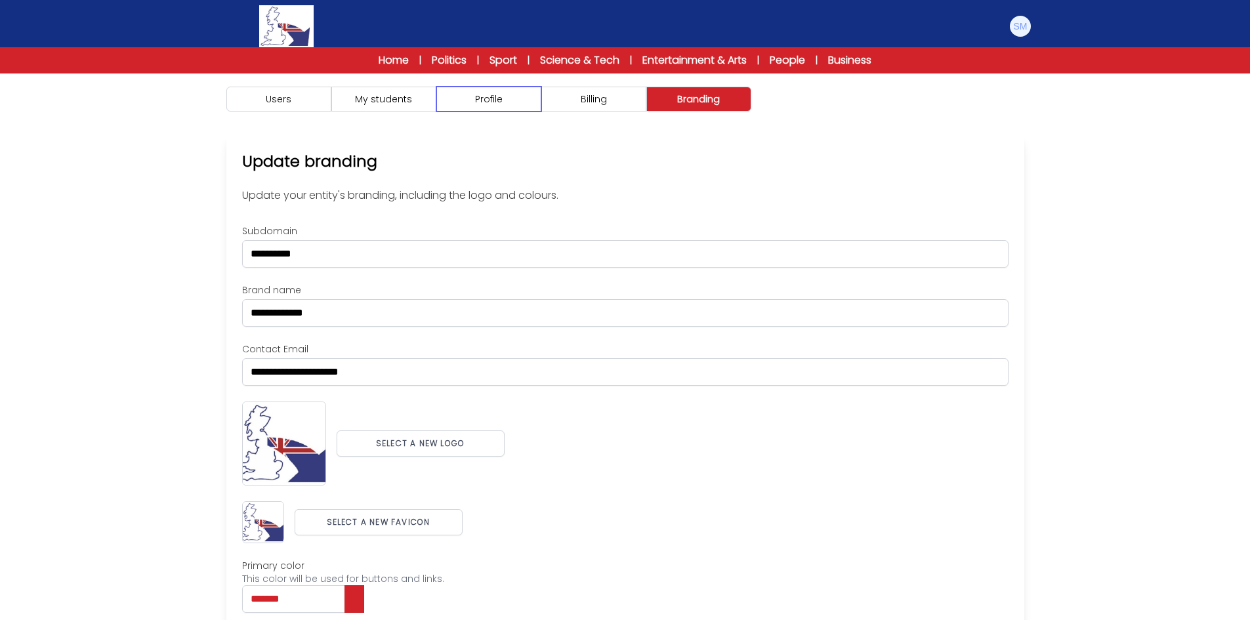
click at [514, 104] on button "Profile" at bounding box center [489, 99] width 105 height 25
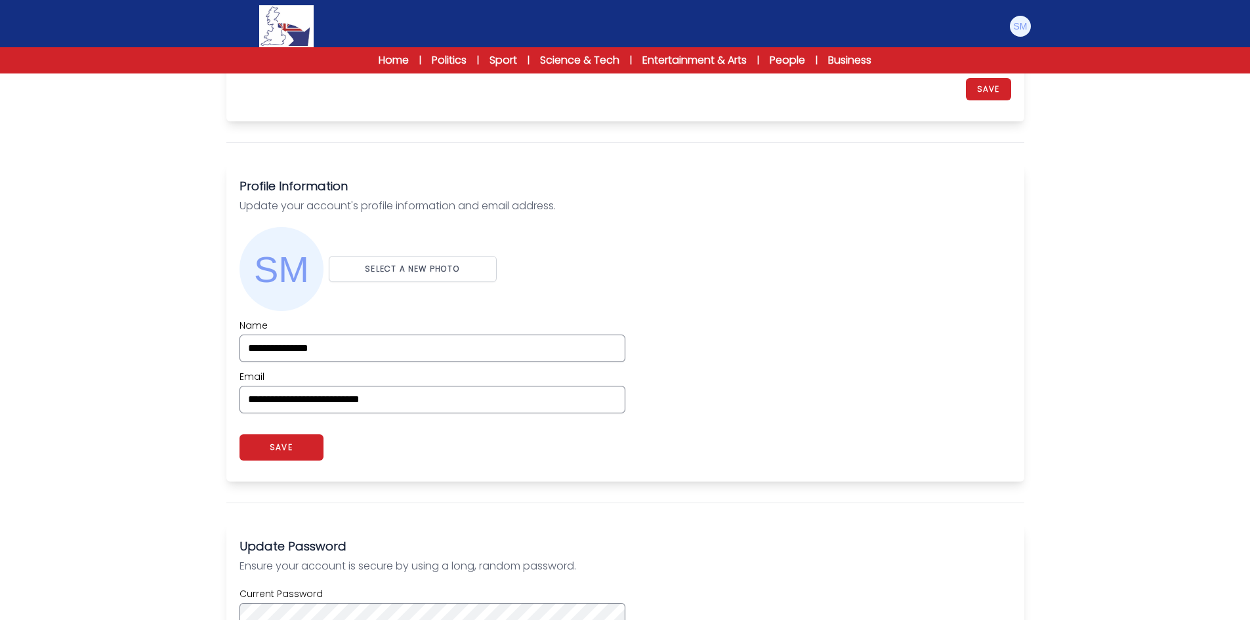
scroll to position [328, 0]
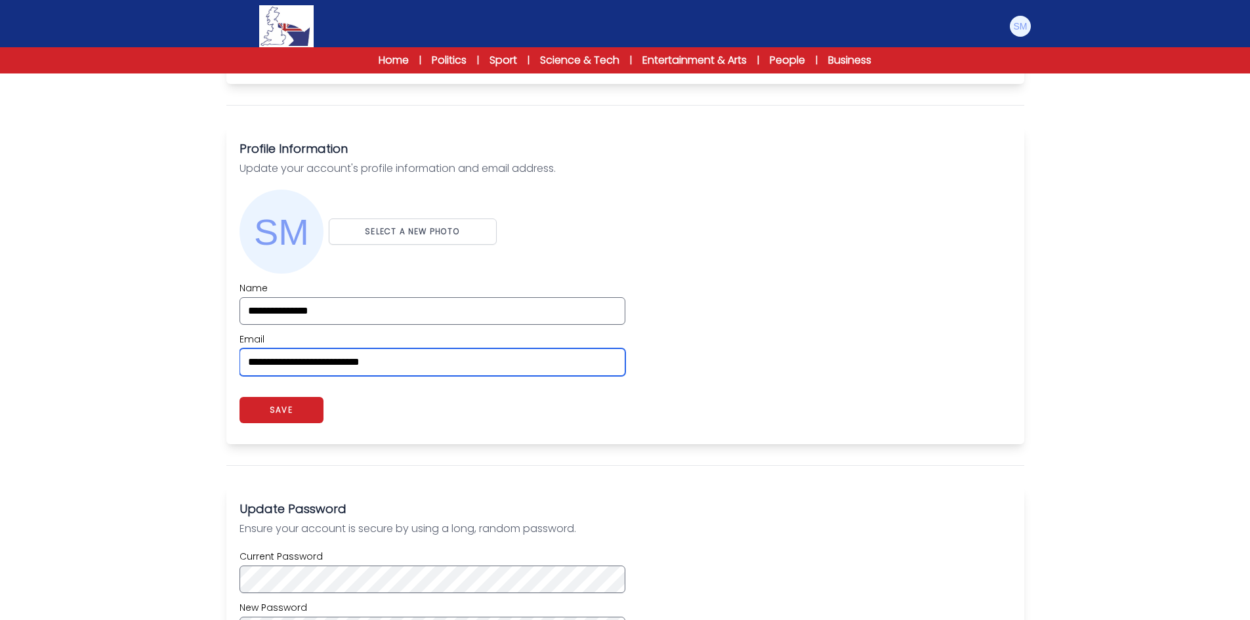
drag, startPoint x: 454, startPoint y: 351, endPoint x: 117, endPoint y: 354, distance: 337.4
click at [117, 354] on div "Users My students Profile" at bounding box center [625, 360] width 1250 height 1231
paste input "email"
type input "**********"
click at [117, 354] on div "Users My students Profile" at bounding box center [625, 360] width 1250 height 1231
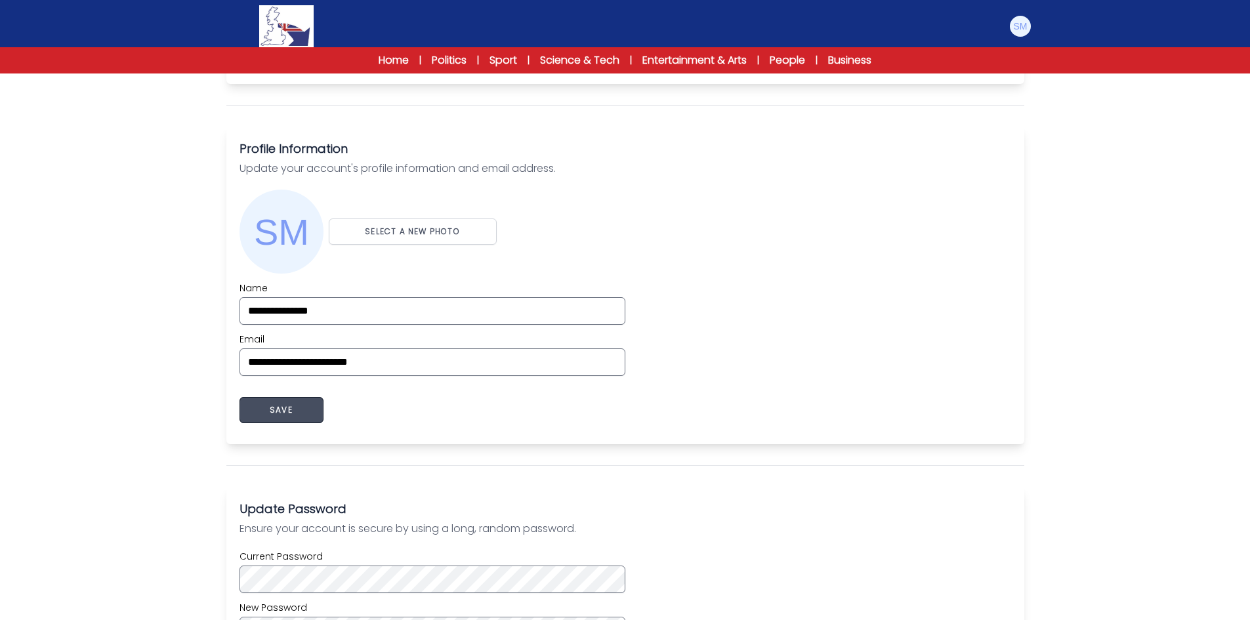
click at [284, 409] on button "SAVE" at bounding box center [282, 410] width 84 height 26
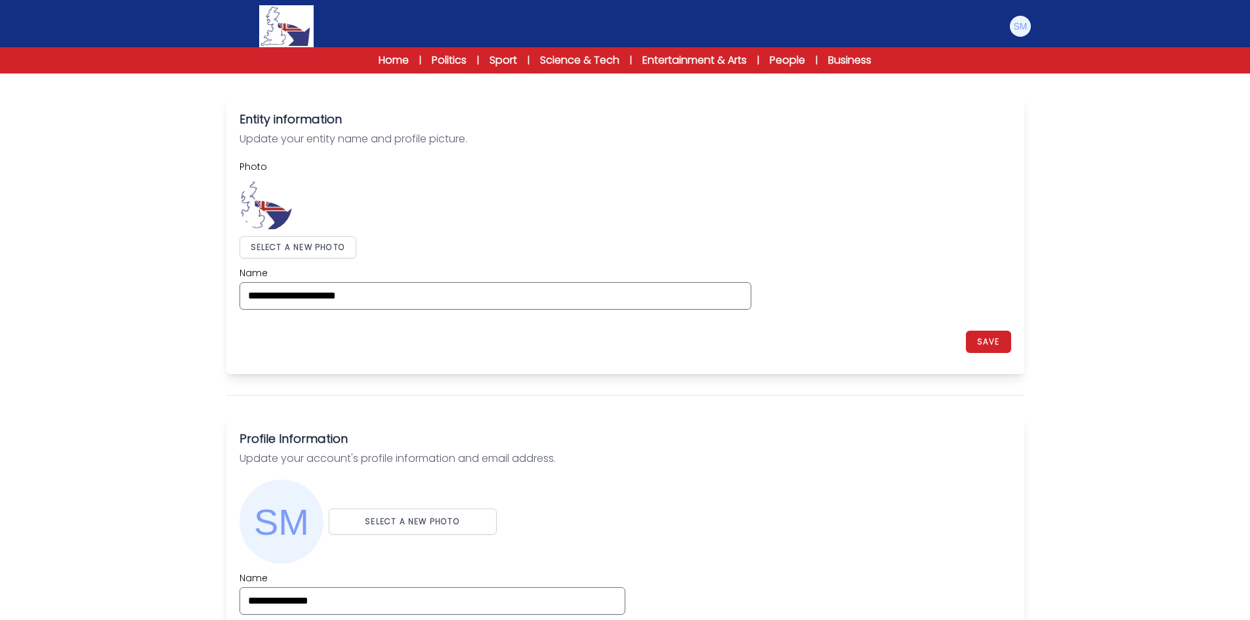
scroll to position [0, 0]
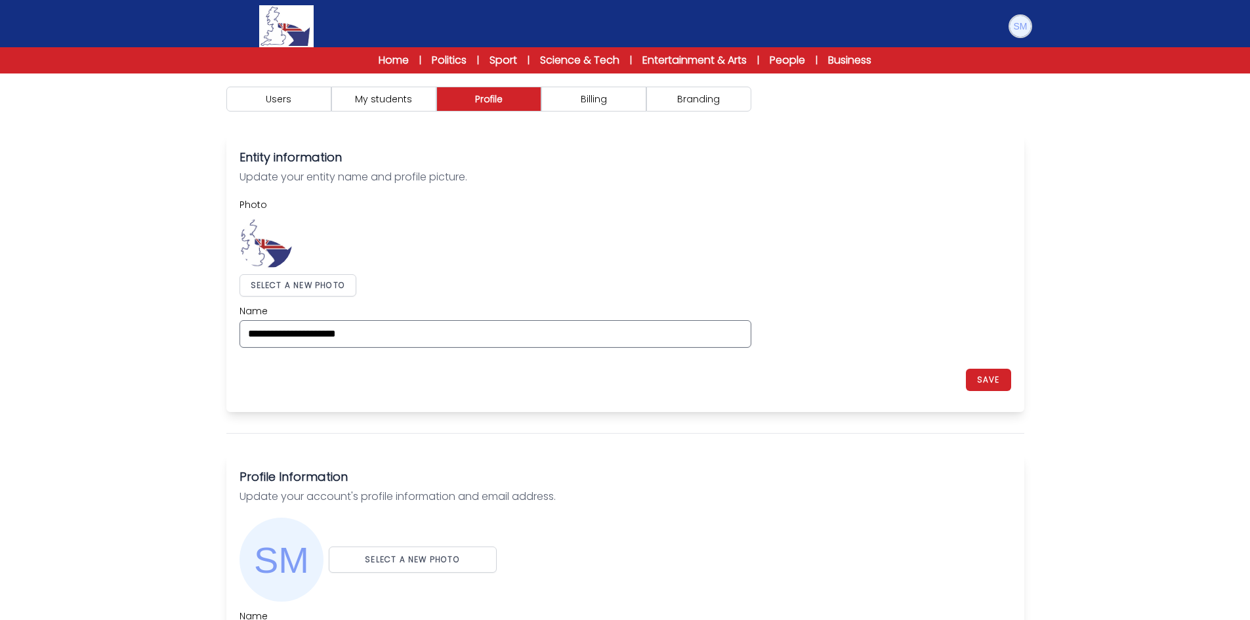
click at [1024, 28] on img at bounding box center [1020, 26] width 21 height 21
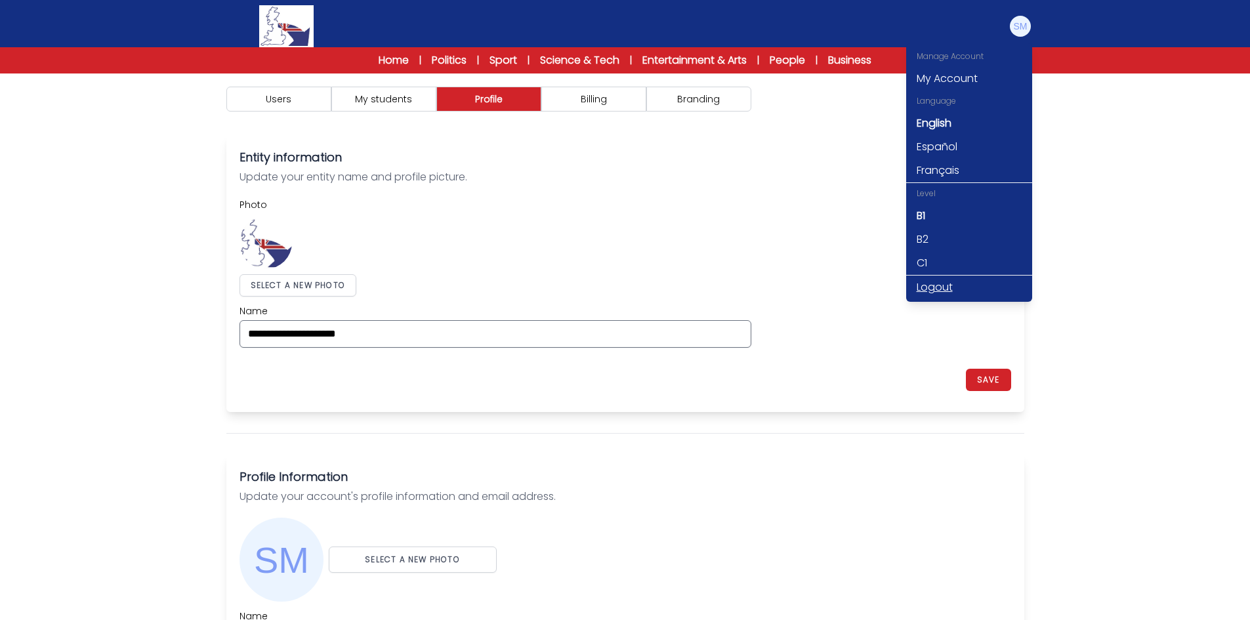
click at [940, 283] on link "Logout" at bounding box center [970, 288] width 126 height 24
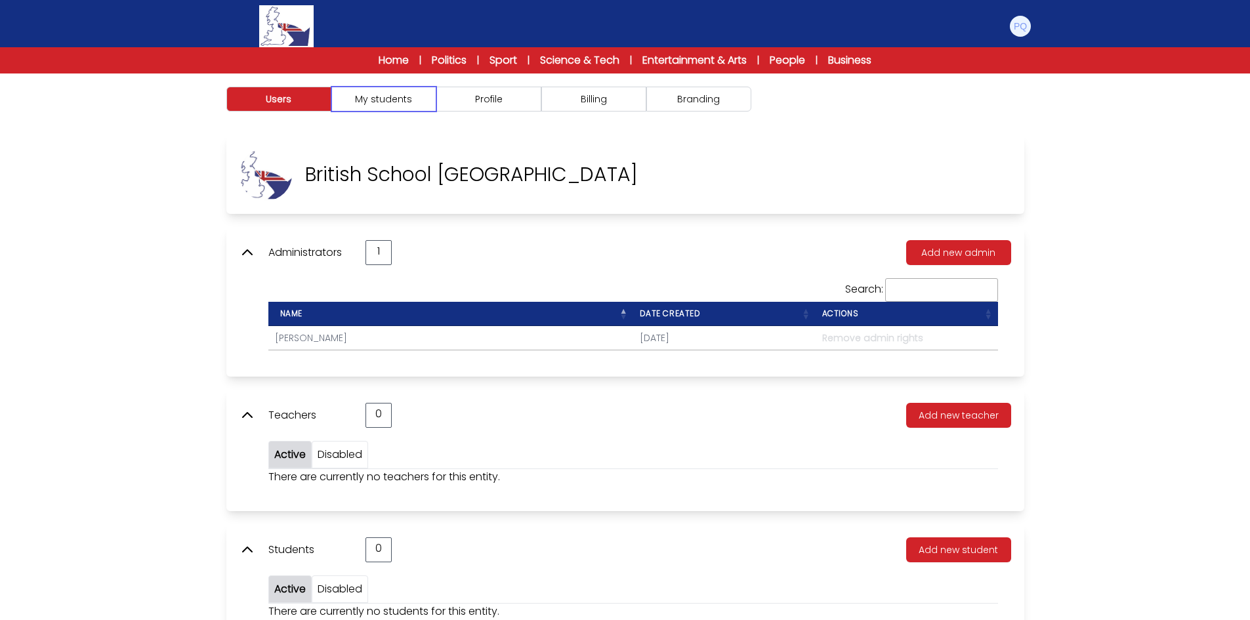
click at [431, 92] on button "My students" at bounding box center [383, 99] width 105 height 25
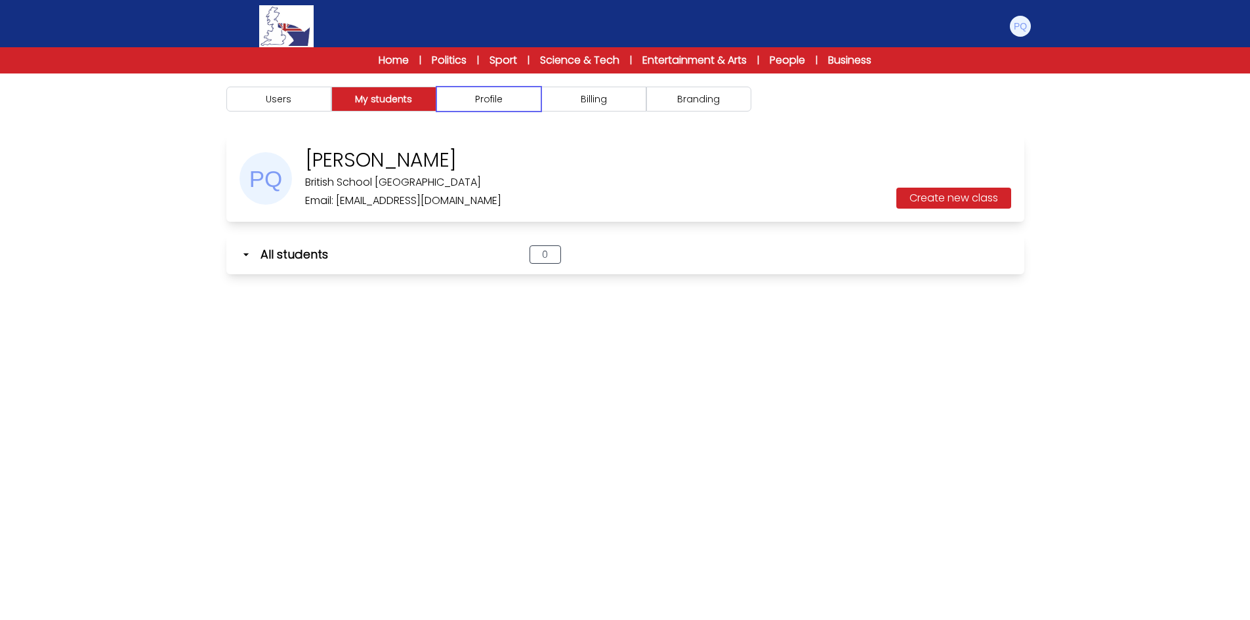
drag, startPoint x: 496, startPoint y: 97, endPoint x: 587, endPoint y: 97, distance: 91.2
click at [501, 97] on button "Profile" at bounding box center [489, 99] width 105 height 25
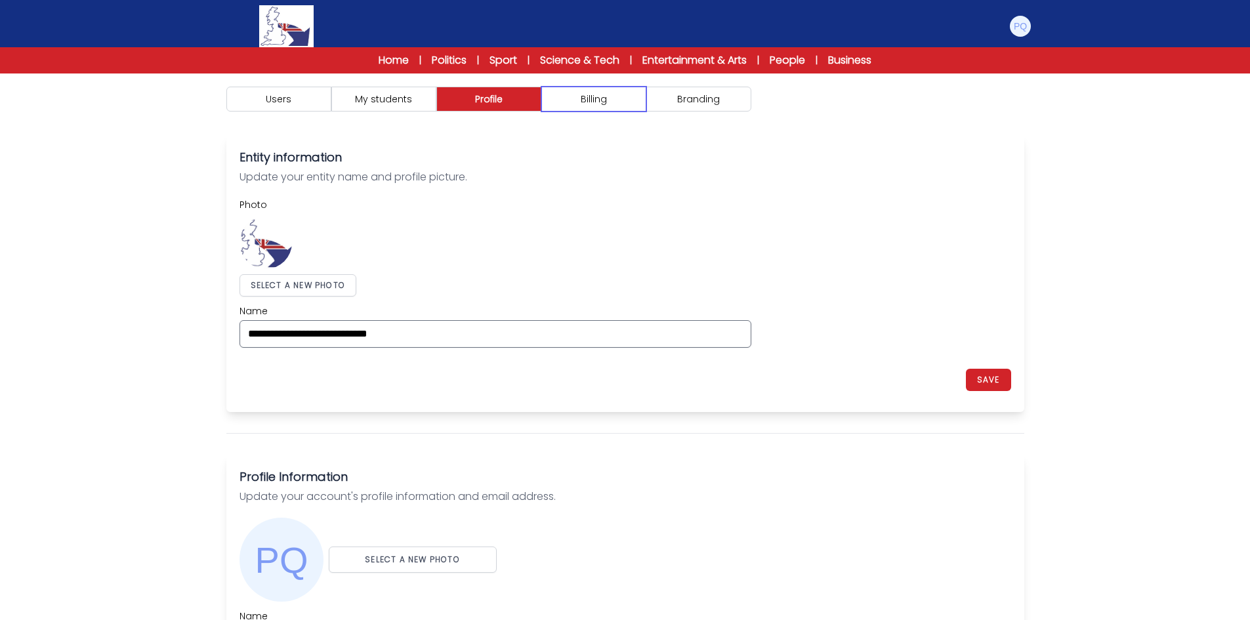
drag, startPoint x: 587, startPoint y: 97, endPoint x: 698, endPoint y: 98, distance: 111.6
click at [595, 97] on button "Billing" at bounding box center [594, 99] width 105 height 25
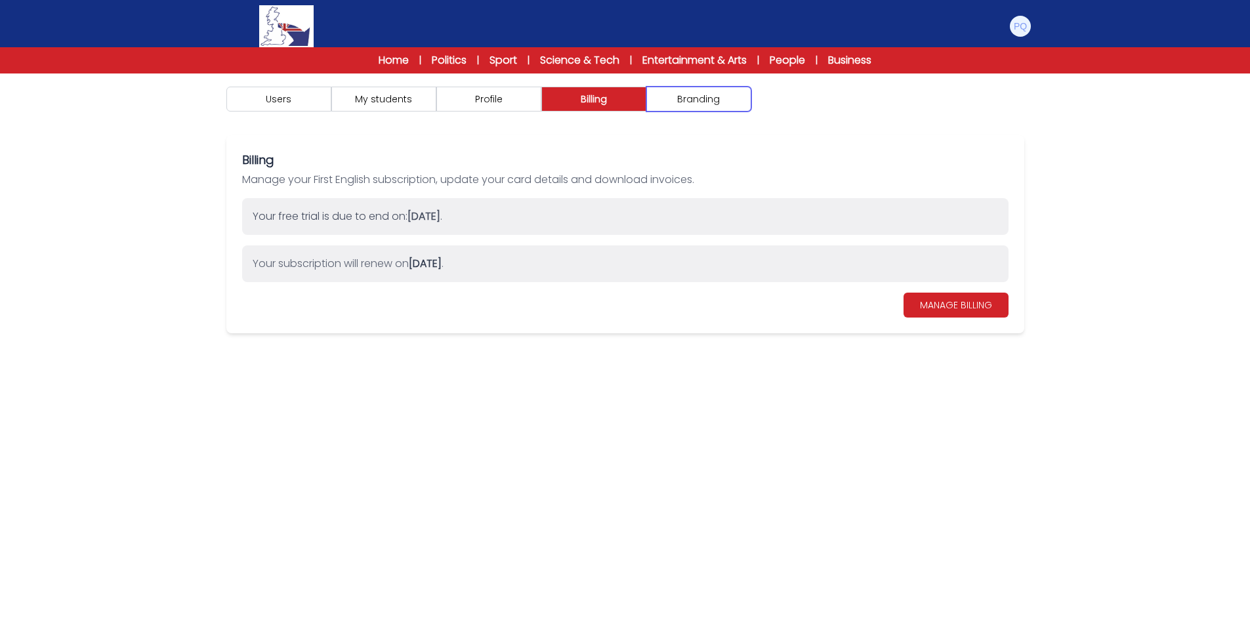
drag, startPoint x: 699, startPoint y: 98, endPoint x: 459, endPoint y: 97, distance: 240.3
click at [675, 98] on button "Branding" at bounding box center [699, 99] width 105 height 25
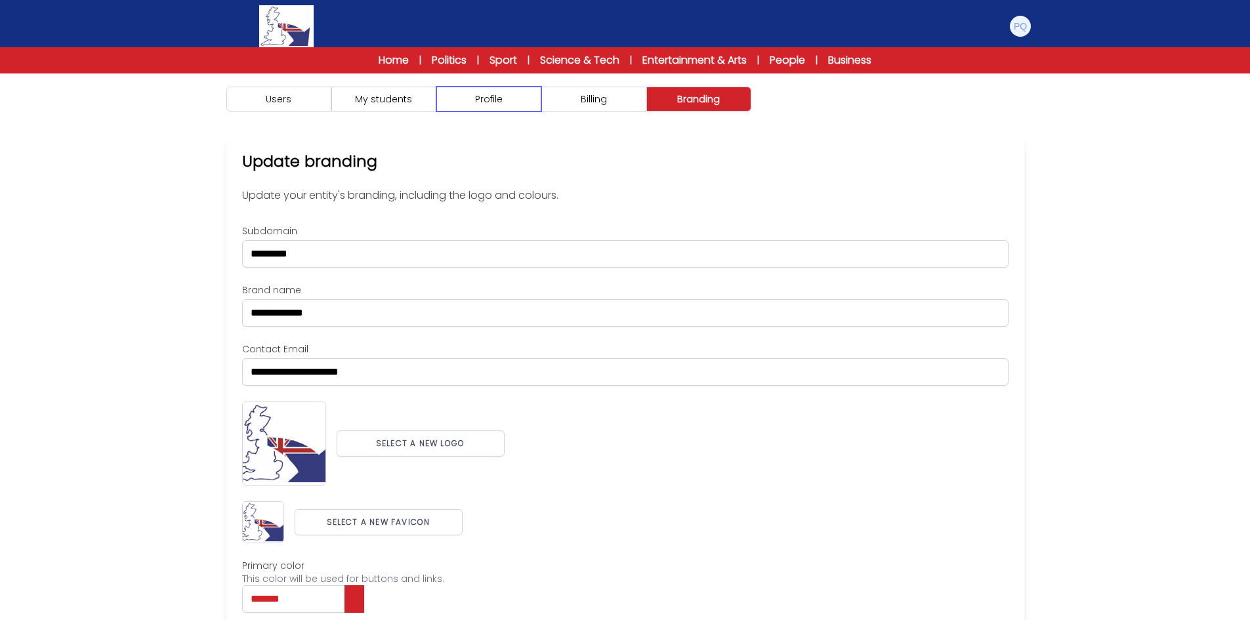
click at [459, 97] on button "Profile" at bounding box center [489, 99] width 105 height 25
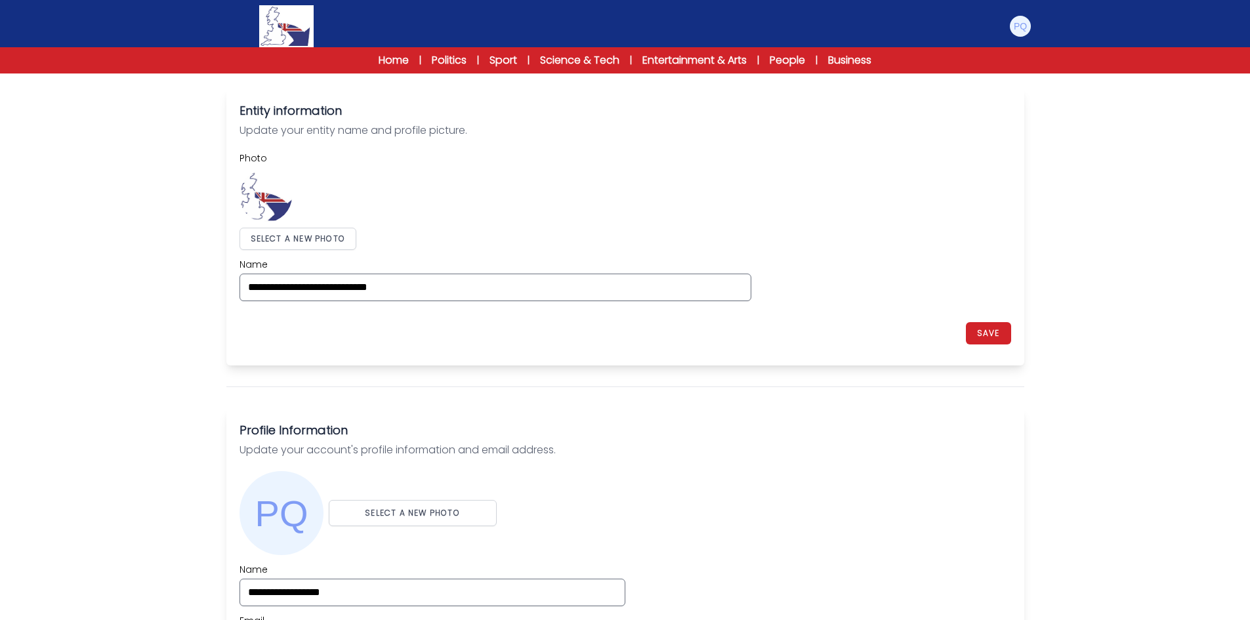
scroll to position [131, 0]
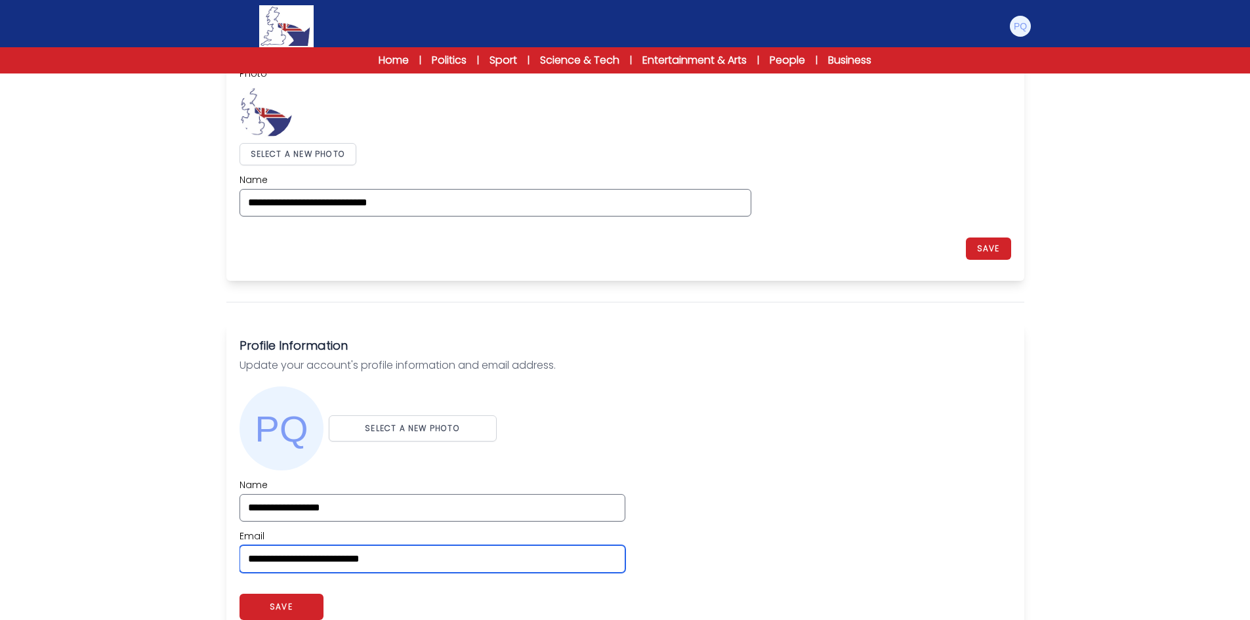
drag, startPoint x: 432, startPoint y: 564, endPoint x: 179, endPoint y: 542, distance: 254.3
click at [179, 542] on div "Users My students Profile" at bounding box center [625, 557] width 1250 height 1231
paste input "**********"
type input "**********"
click at [862, 482] on div "**********" at bounding box center [626, 526] width 772 height 95
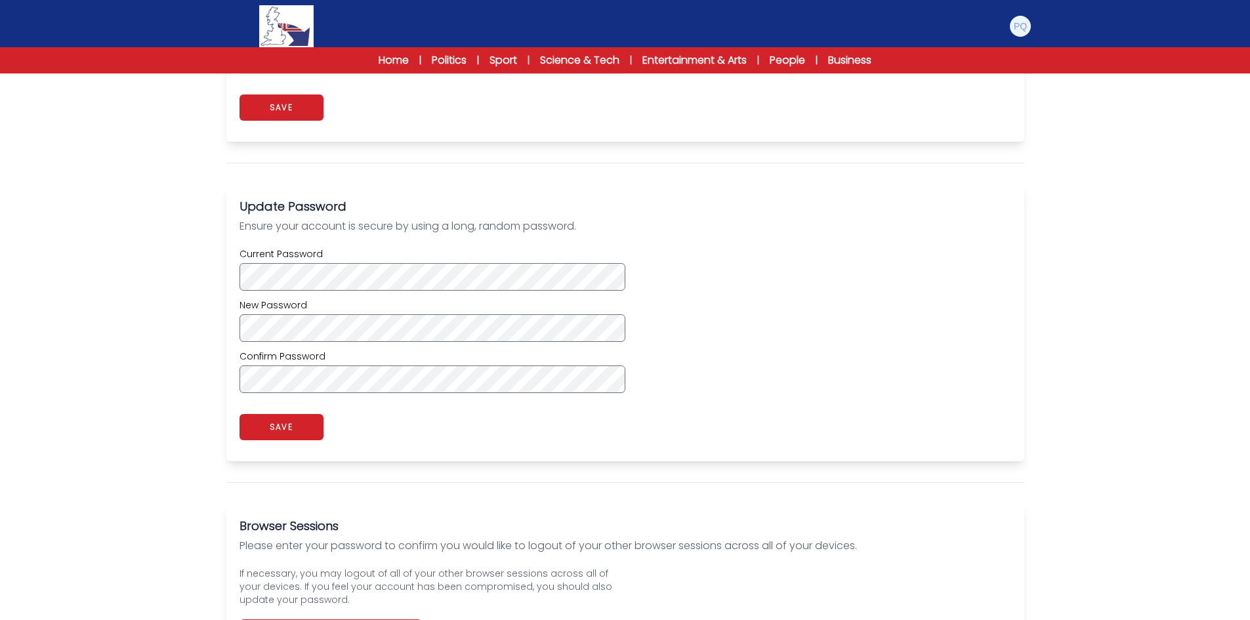
scroll to position [656, 0]
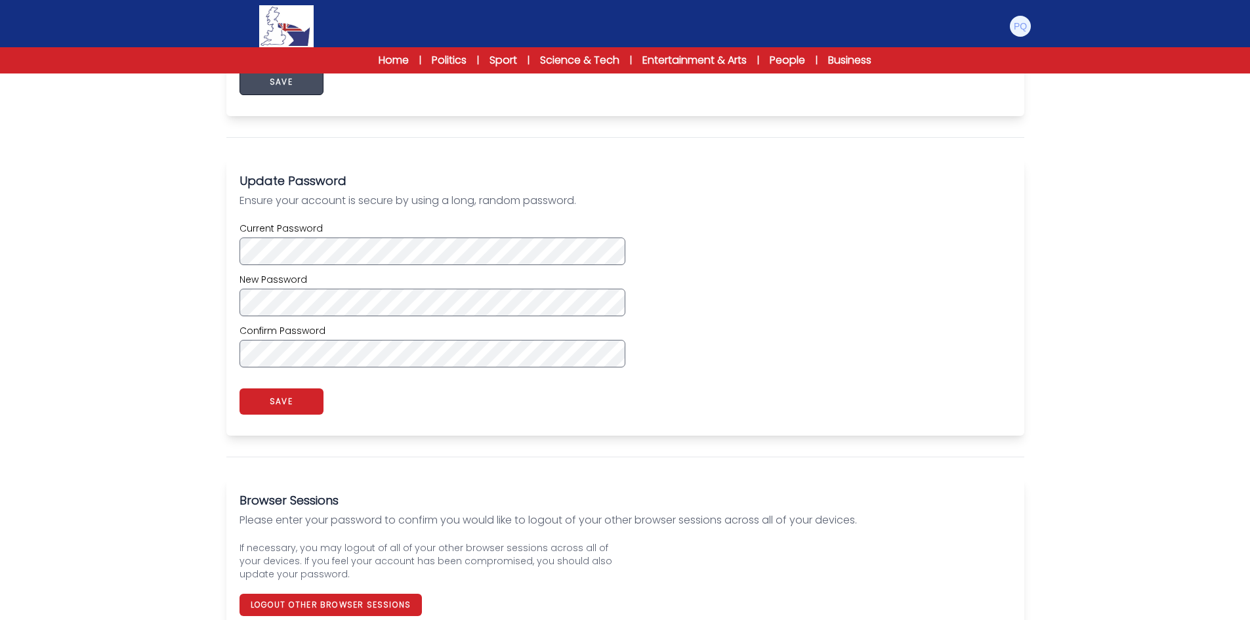
click at [322, 89] on button "SAVE" at bounding box center [282, 82] width 84 height 26
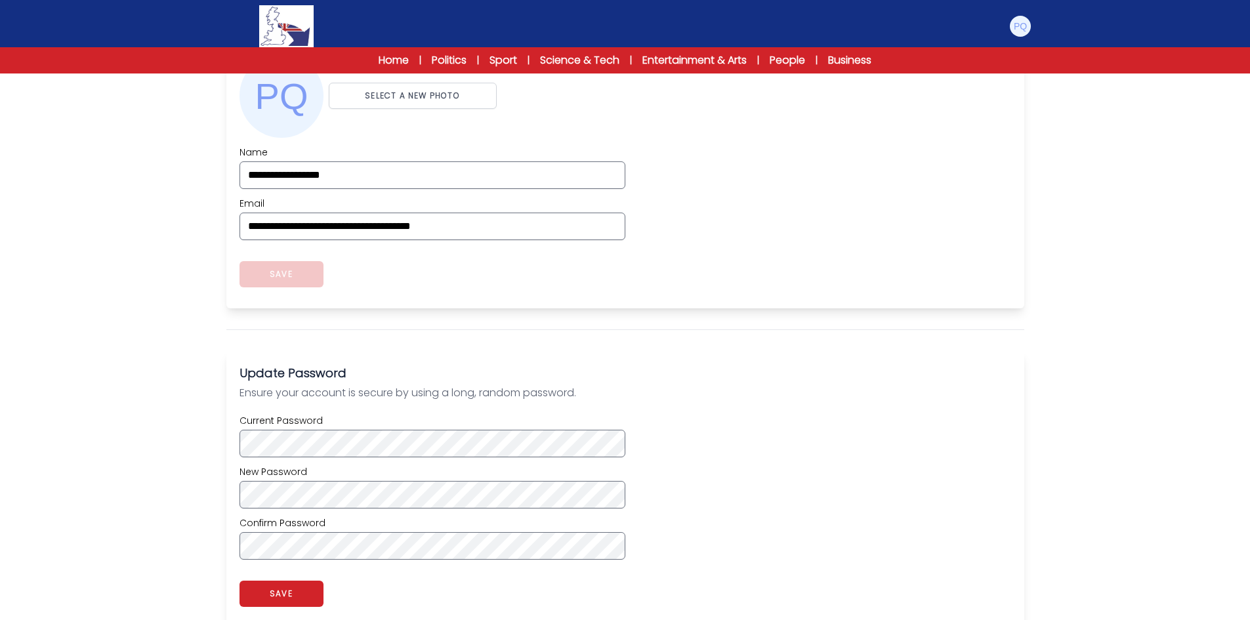
scroll to position [263, 0]
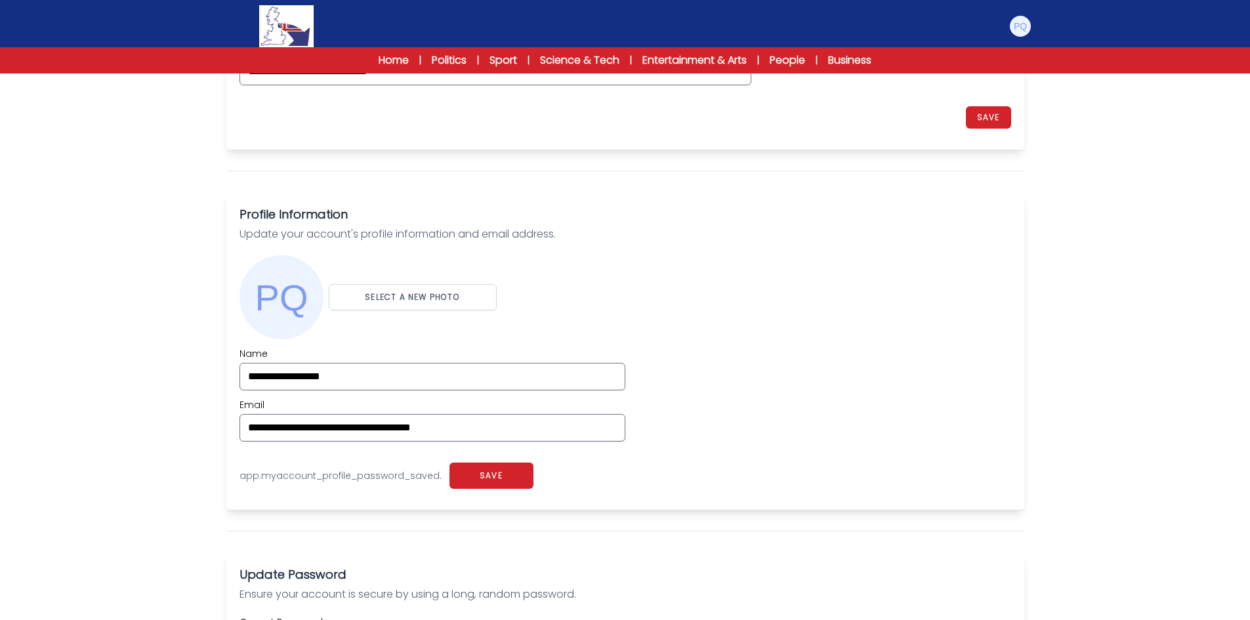
click at [1178, 385] on div "Users My students Profile" at bounding box center [625, 426] width 1250 height 1231
click at [1020, 22] on img at bounding box center [1020, 26] width 21 height 21
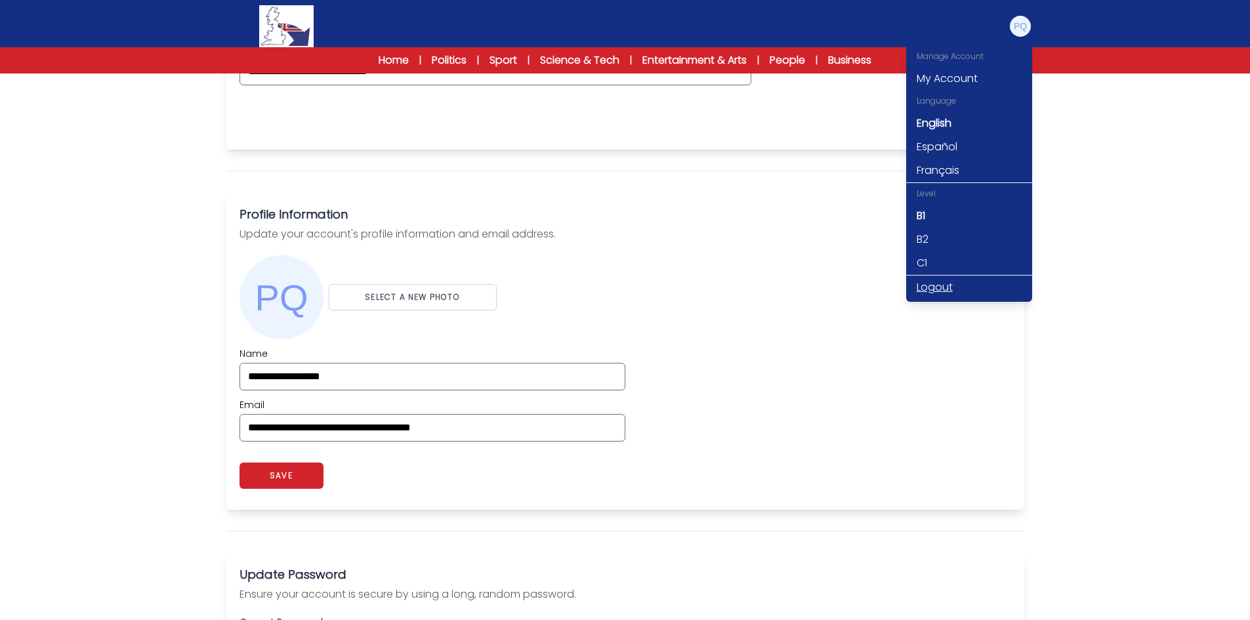
click at [954, 282] on link "Logout" at bounding box center [970, 288] width 126 height 24
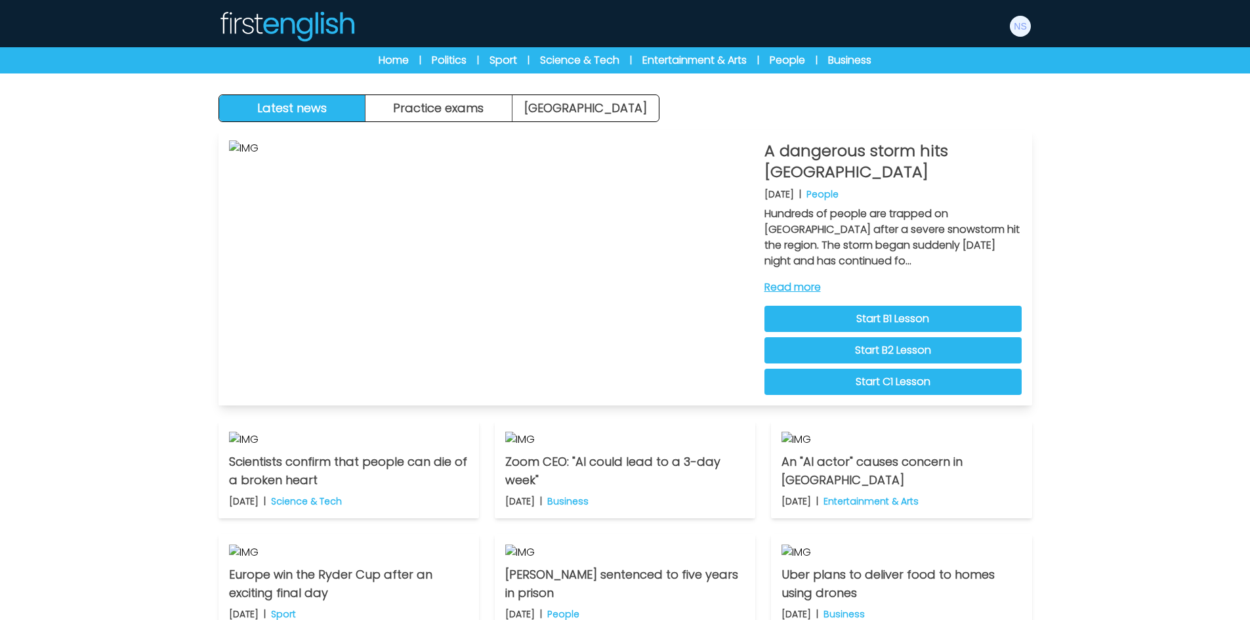
click at [868, 345] on link "Start B2 Lesson" at bounding box center [893, 350] width 257 height 26
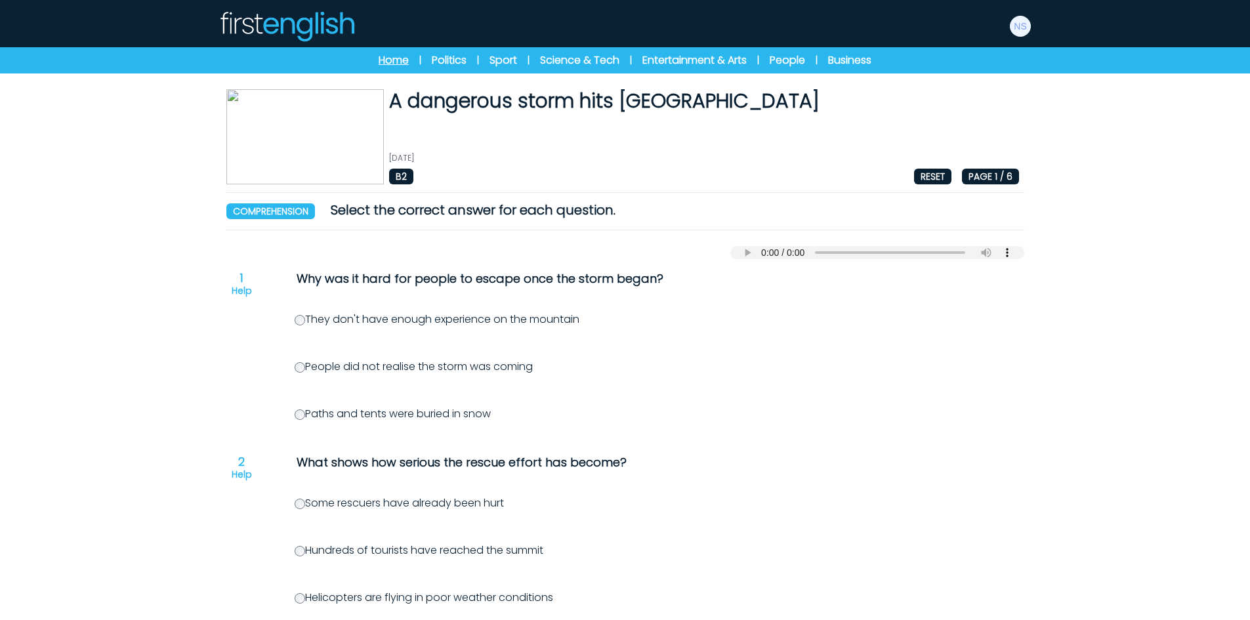
click at [385, 62] on link "Home" at bounding box center [394, 61] width 30 height 16
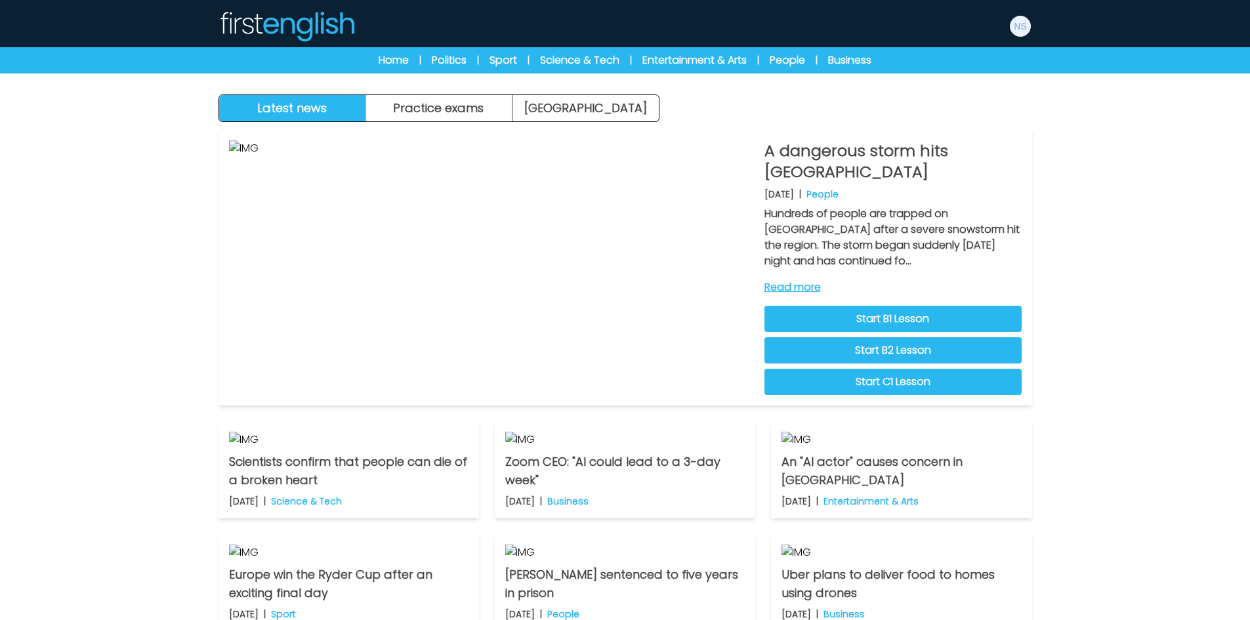
click at [481, 121] on div "Latest news Practice exams Exam Centre" at bounding box center [439, 109] width 441 height 28
click at [476, 96] on button "Practice exams" at bounding box center [439, 108] width 147 height 26
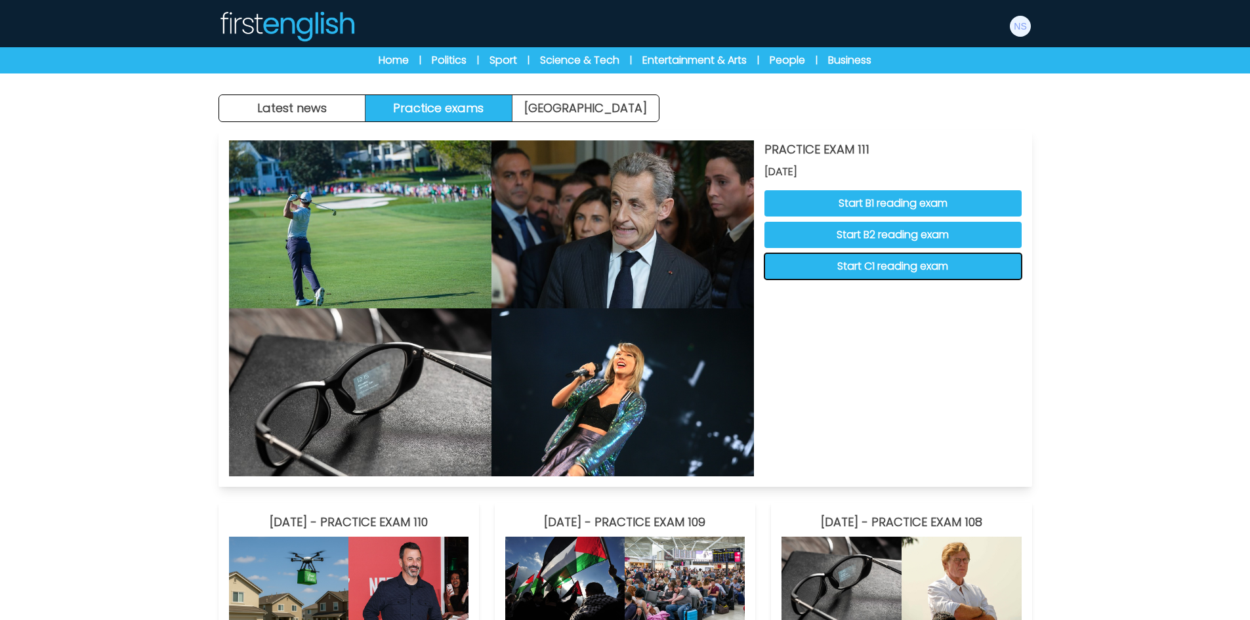
click at [889, 268] on button "Start C1 reading exam" at bounding box center [893, 266] width 257 height 26
